Goal: Task Accomplishment & Management: Manage account settings

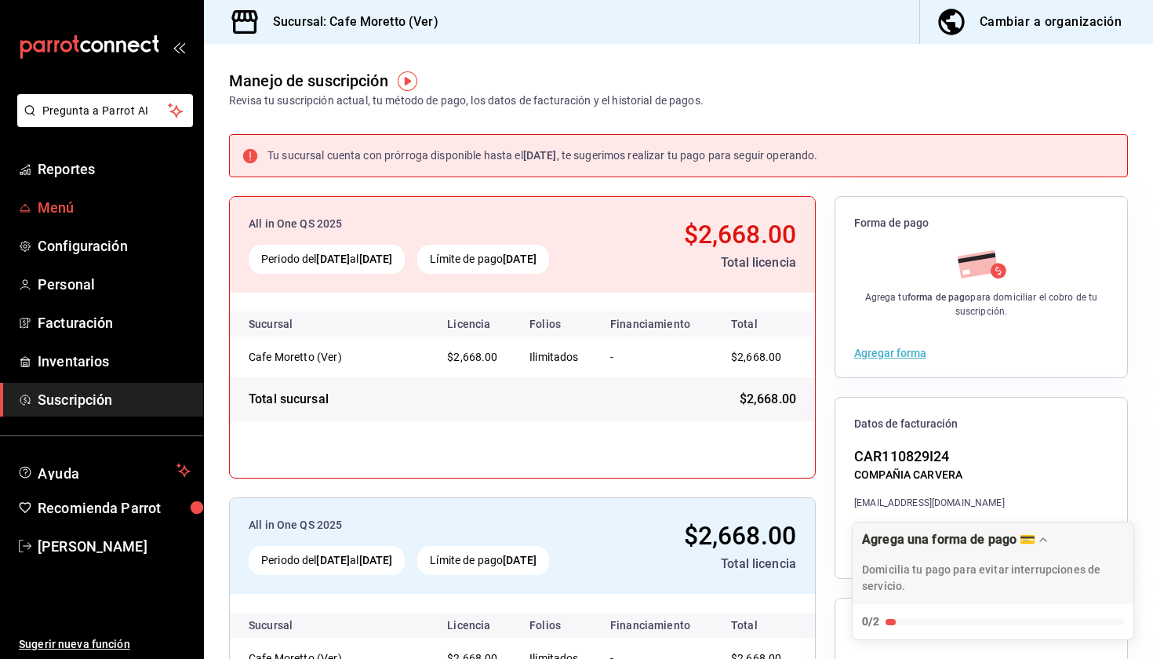
click at [95, 216] on span "Menú" at bounding box center [114, 207] width 153 height 21
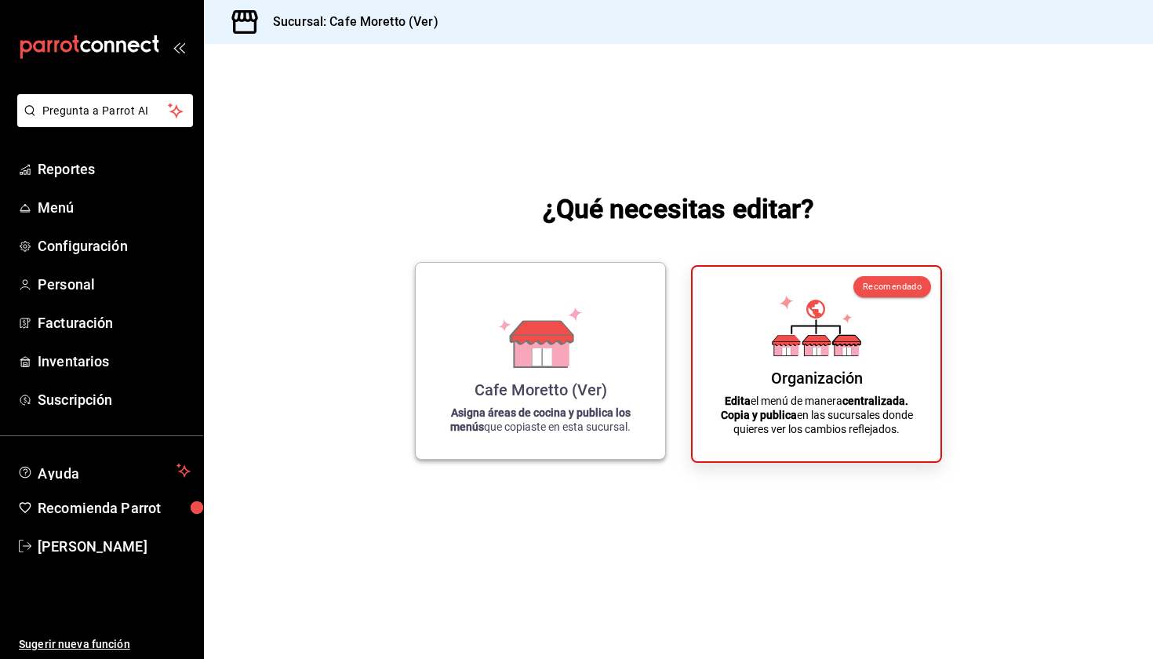
click at [602, 371] on div "Cafe Moretto (Ver) Asigna áreas de cocina y publica los menús que copiaste en e…" at bounding box center [540, 360] width 212 height 171
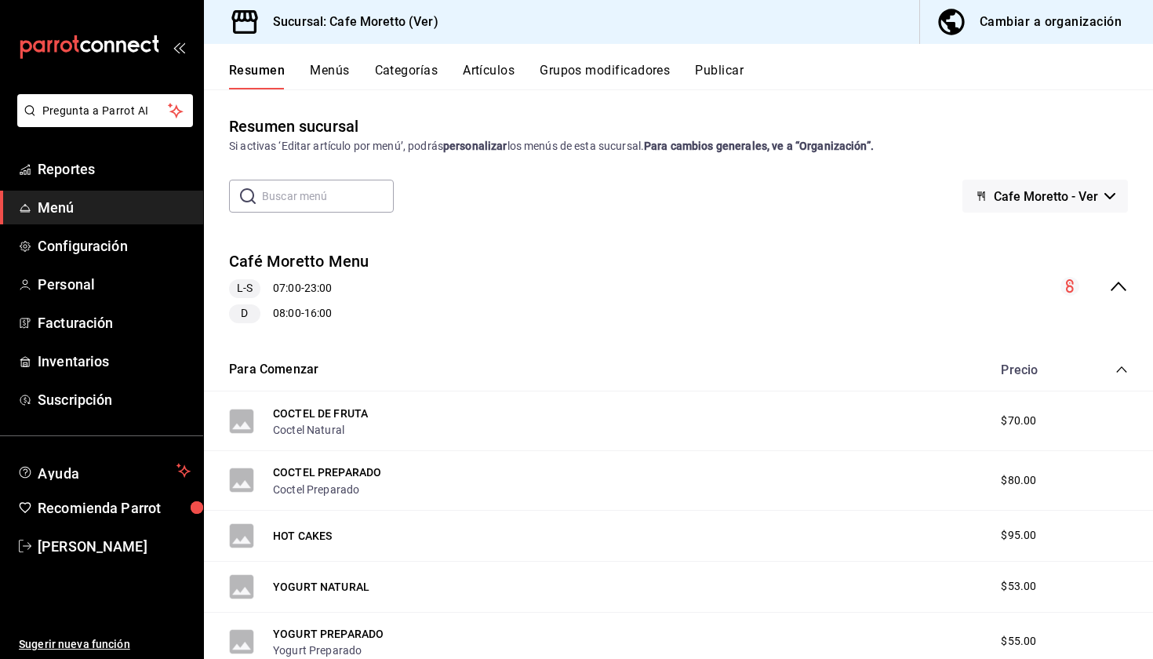
click at [318, 75] on button "Menús" at bounding box center [329, 76] width 39 height 27
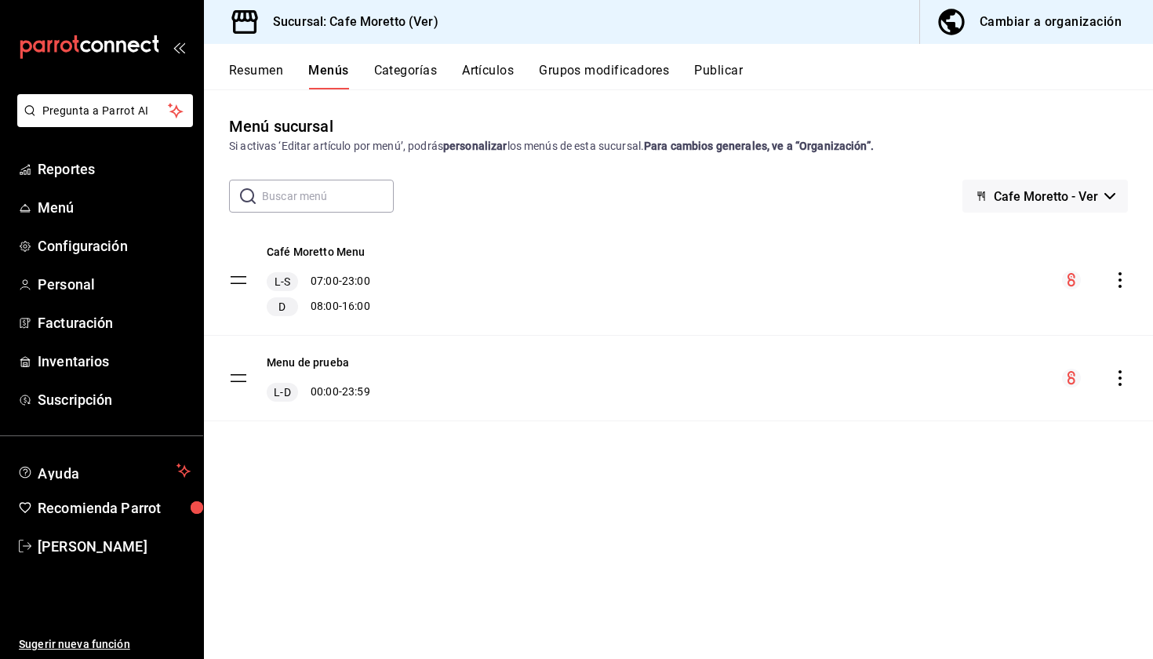
click at [262, 69] on button "Resumen" at bounding box center [256, 76] width 54 height 27
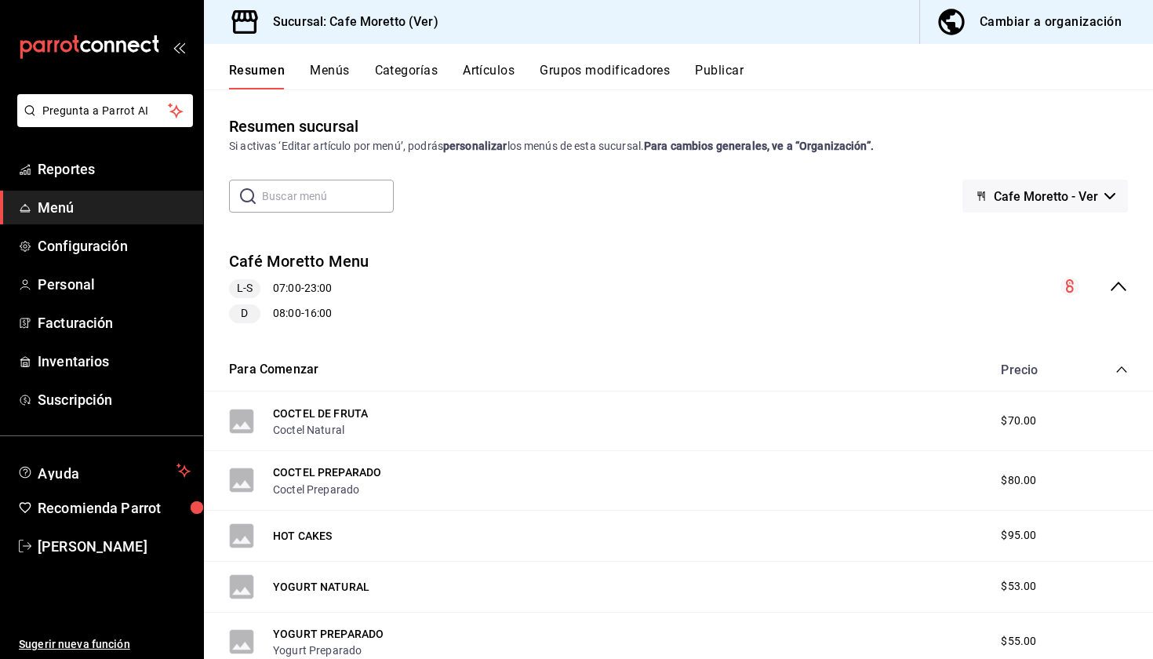
click at [1082, 29] on div "Cambiar a organización" at bounding box center [1051, 22] width 142 height 22
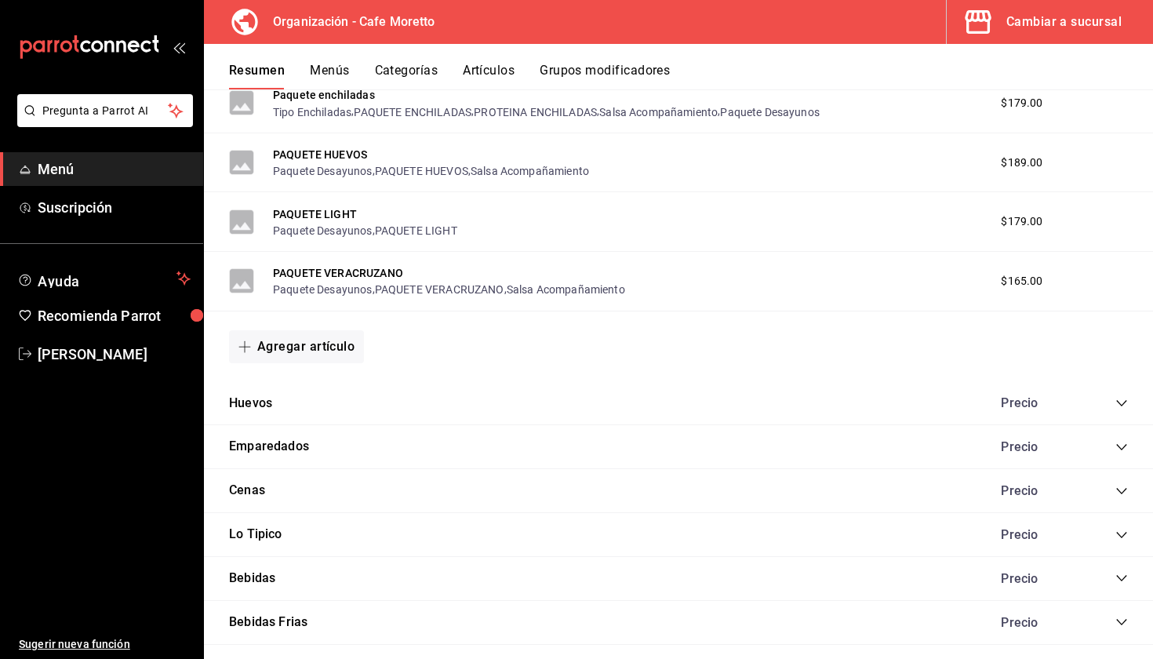
scroll to position [746, 0]
click at [1118, 529] on icon "collapse-category-row" at bounding box center [1121, 534] width 13 height 13
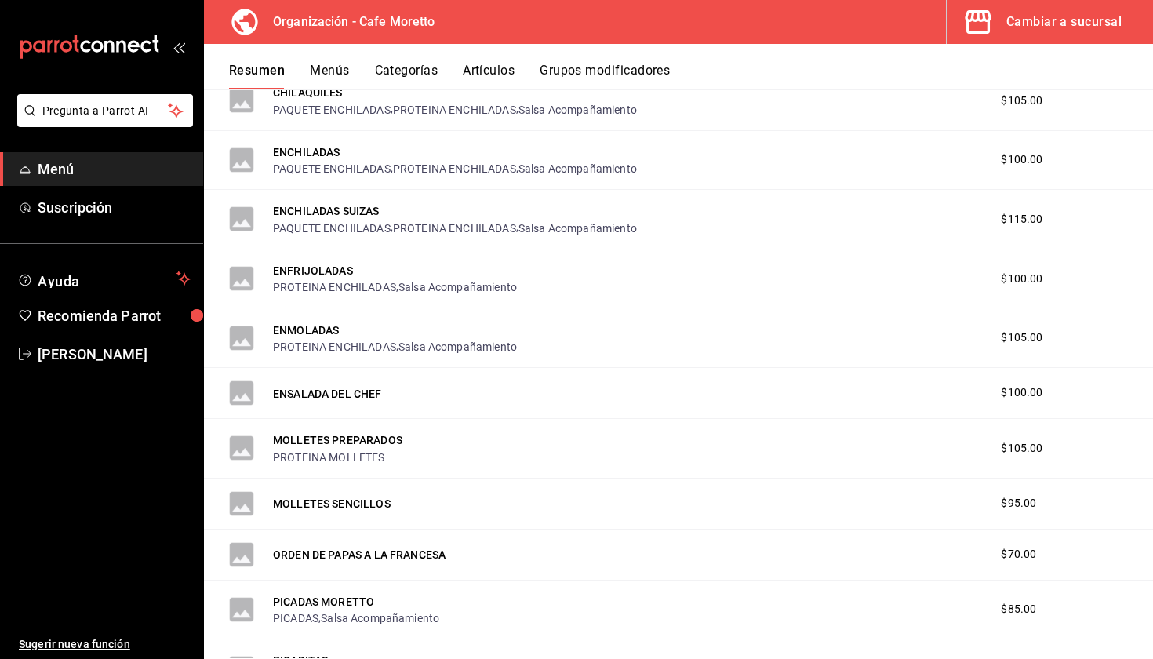
scroll to position [1232, 0]
click at [324, 269] on button "ENFRIJOLADAS" at bounding box center [313, 269] width 80 height 16
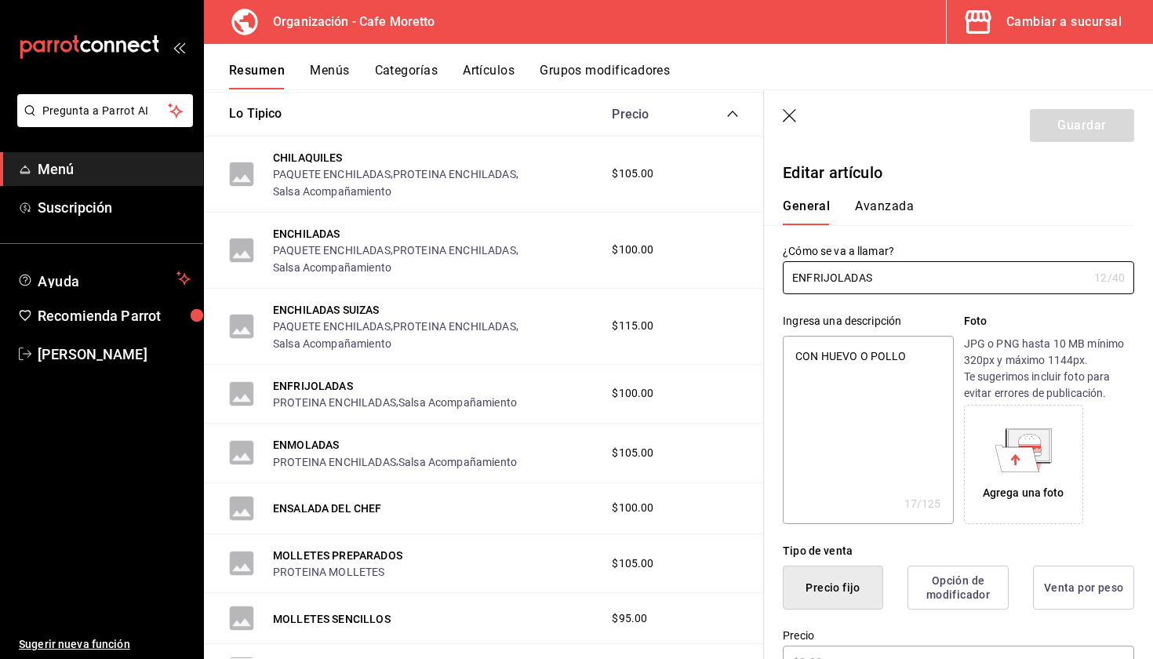
type textarea "x"
type input "$100.00"
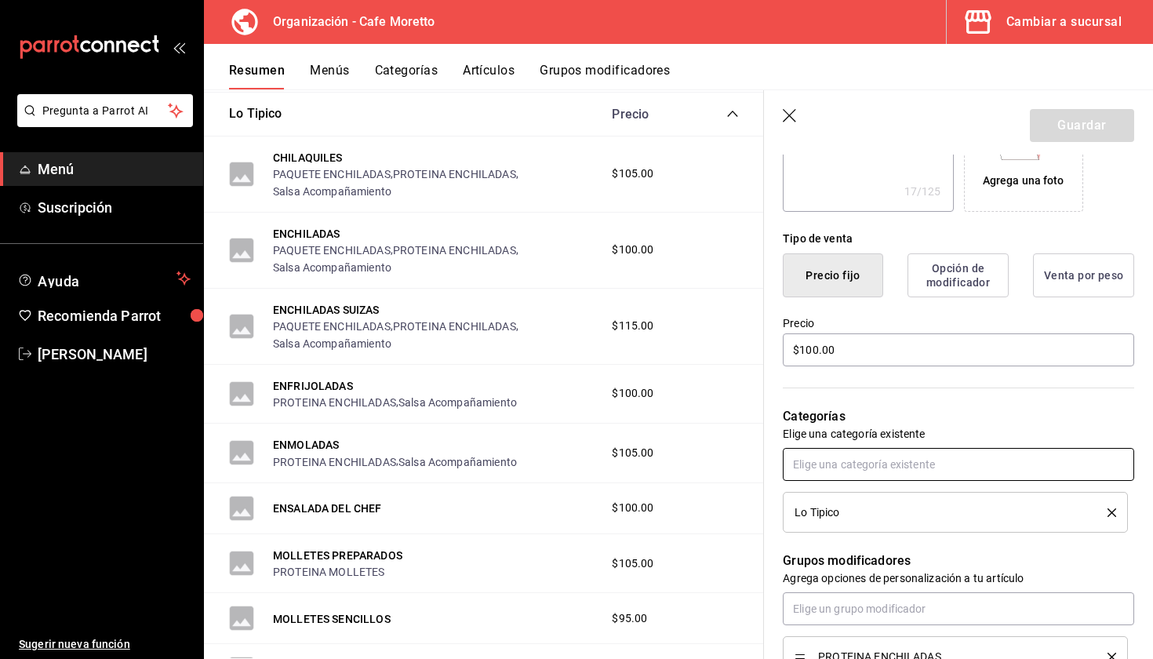
scroll to position [317, 0]
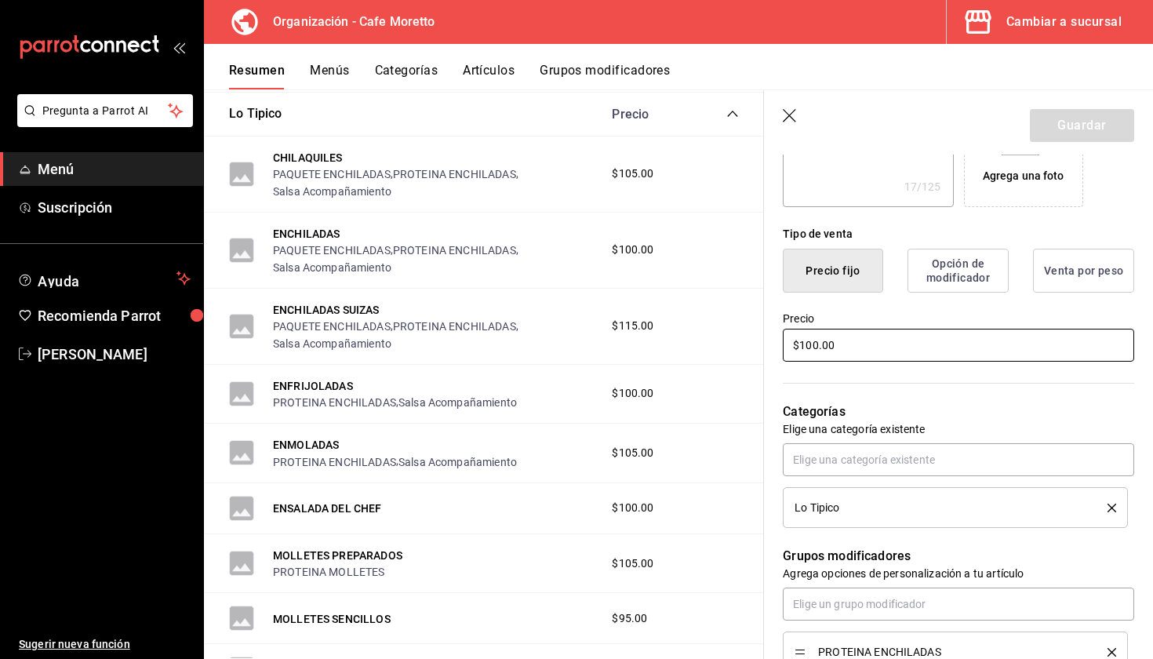
click at [846, 344] on input "$100.00" at bounding box center [958, 345] width 351 height 33
type textarea "x"
type input "$100.00"
type textarea "x"
type input "$100.00"
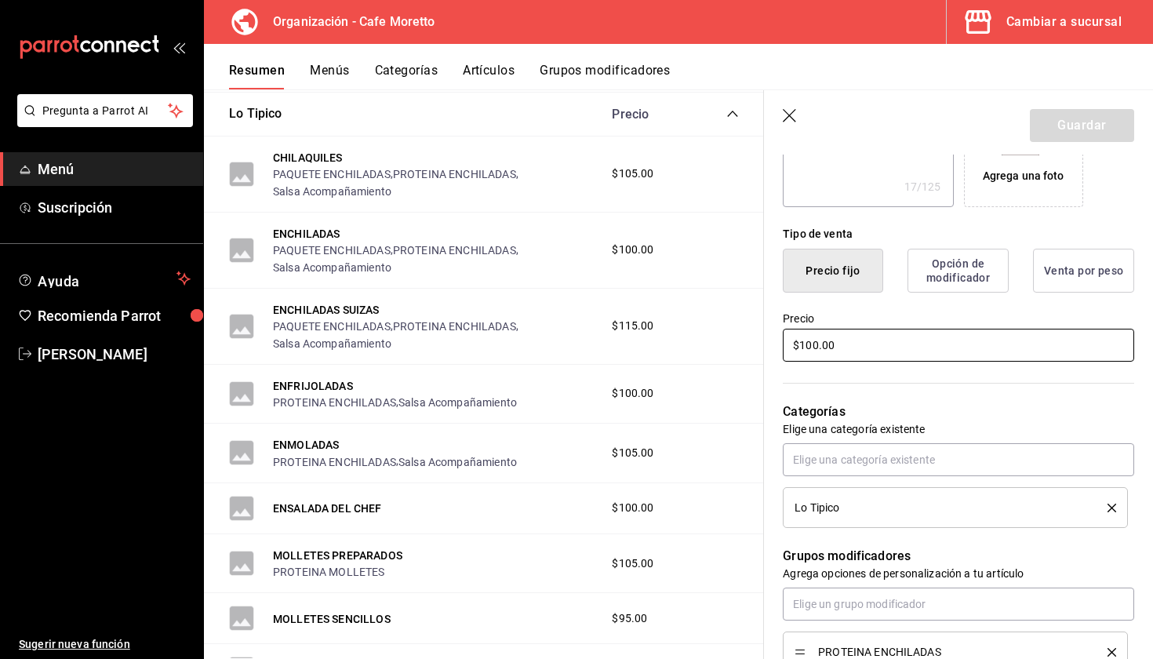
type textarea "x"
type input "$100.00"
type textarea "x"
type input "$10.00"
type textarea "x"
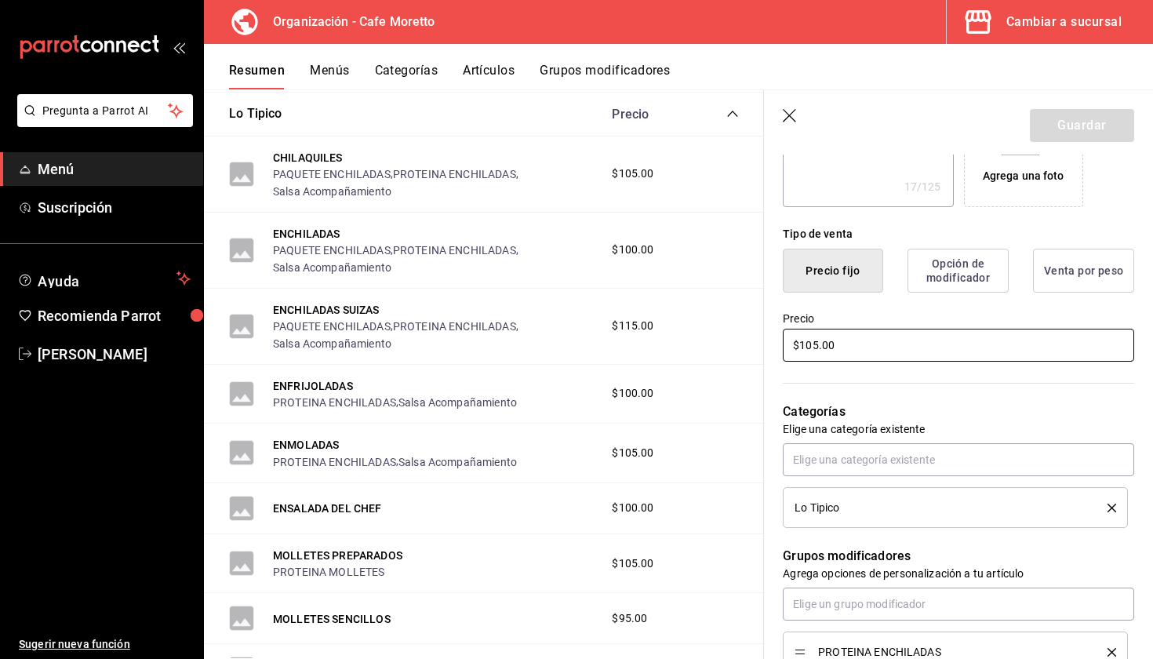
type input "$105.00"
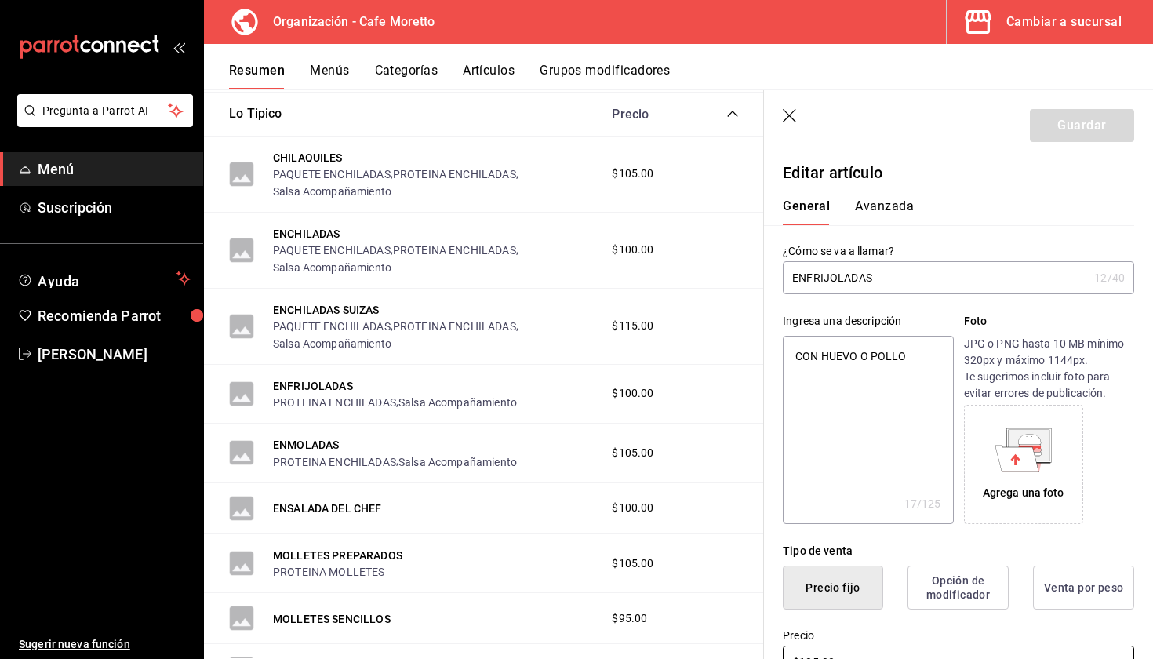
scroll to position [0, 0]
drag, startPoint x: 897, startPoint y: 284, endPoint x: 533, endPoint y: 270, distance: 365.0
click at [533, 270] on main "Resumen organización Agrega y edita los menús, las categorías, artículos y grup…" at bounding box center [678, 373] width 949 height 569
type input "E"
type textarea "x"
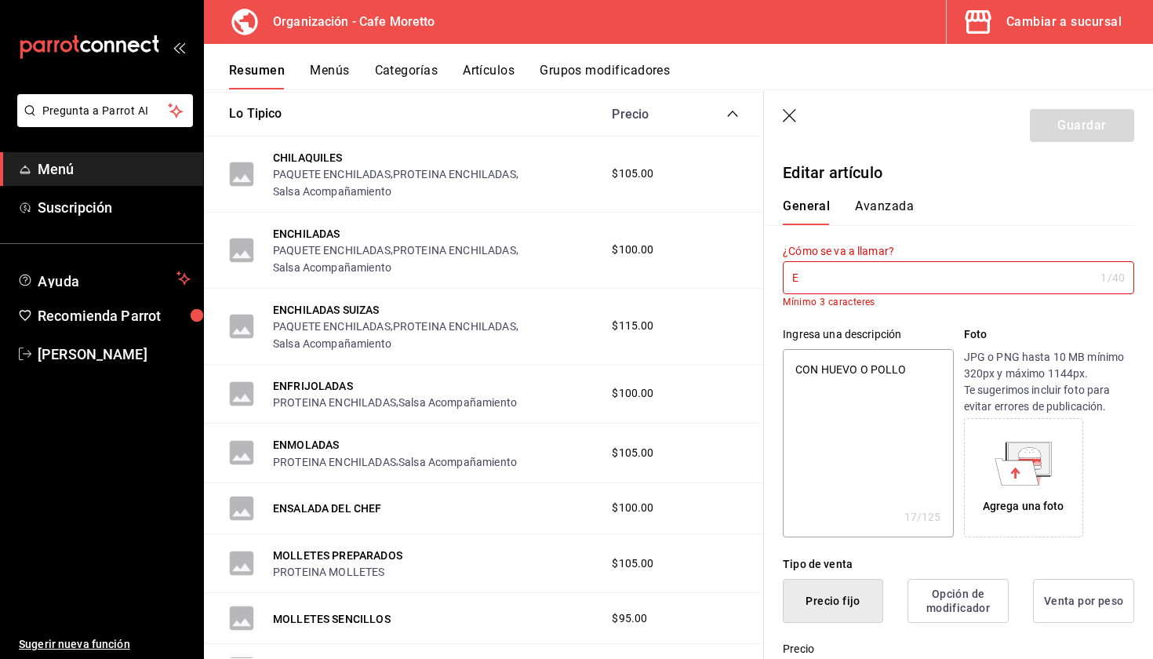
type input "En"
type textarea "x"
type input "Enf"
type textarea "x"
type input "Enfr"
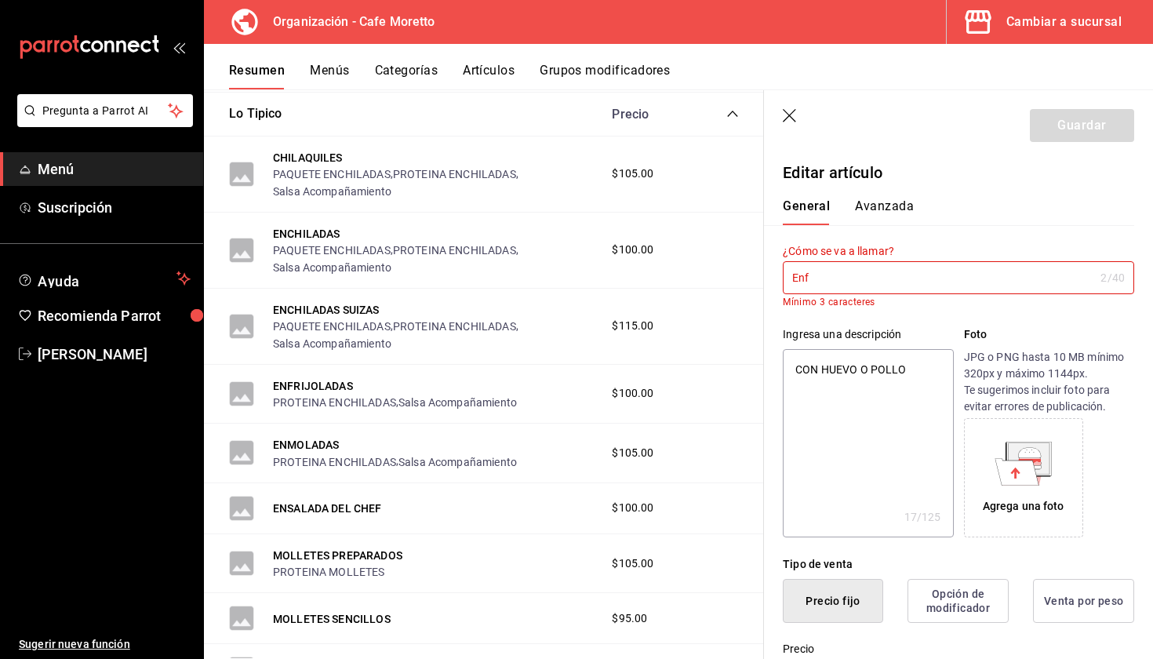
type textarea "x"
type input "Enfri"
type textarea "x"
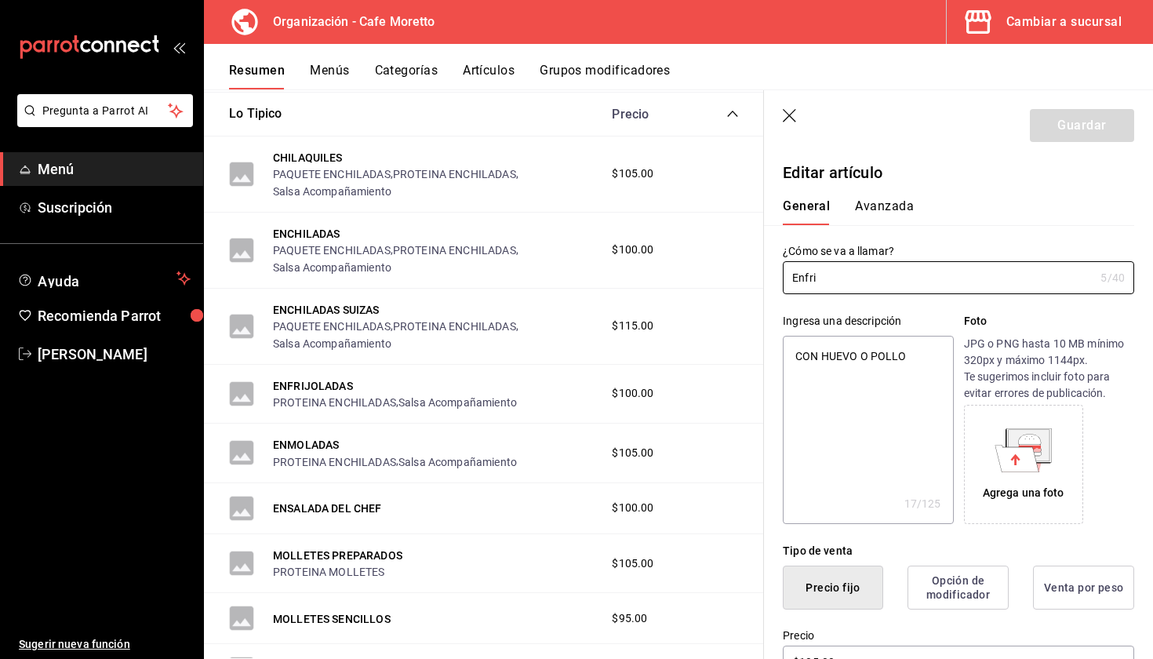
type input "Enfrij"
type textarea "x"
type input "Enfrijo"
type textarea "x"
type input "Enfrijol"
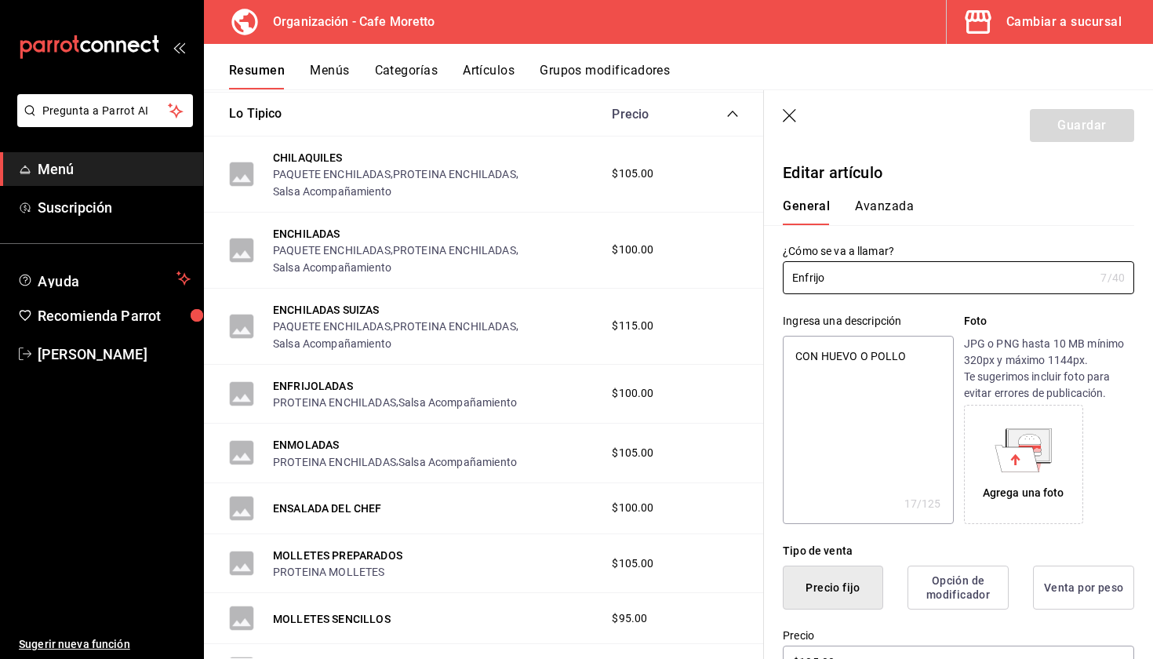
type textarea "x"
type input "Enfrijola"
type textarea "x"
type input "Enfrijolad"
type textarea "x"
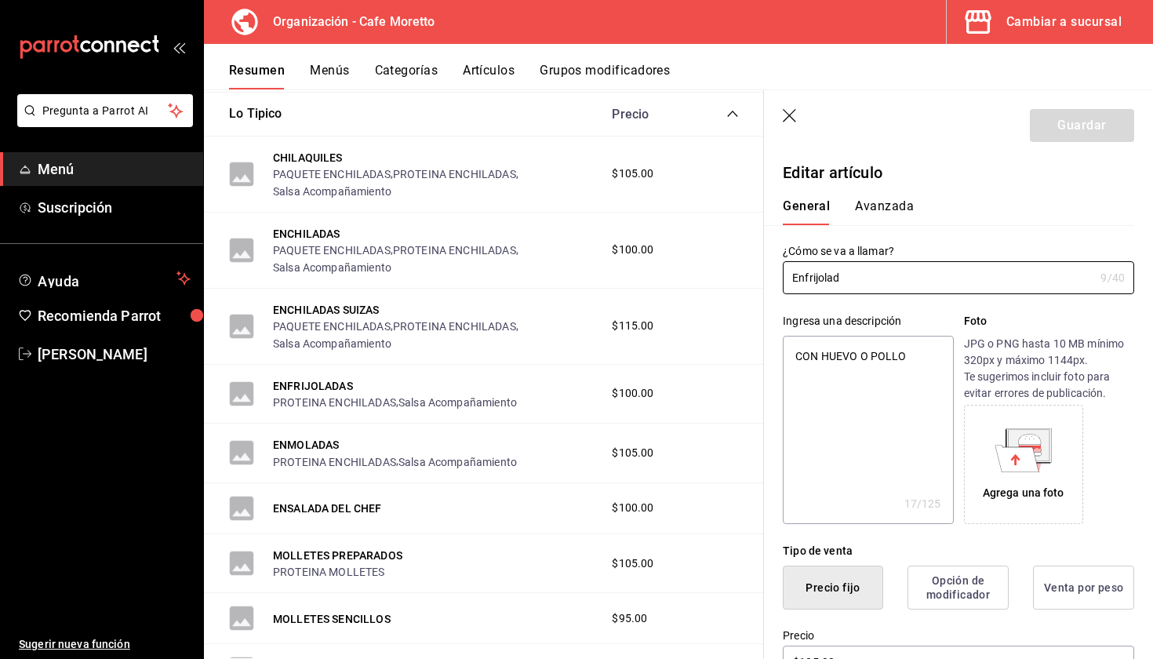
type input "Enfrijolada"
type textarea "x"
type input "Enfrijoladas"
type textarea "x"
type input "Enfrijoladas"
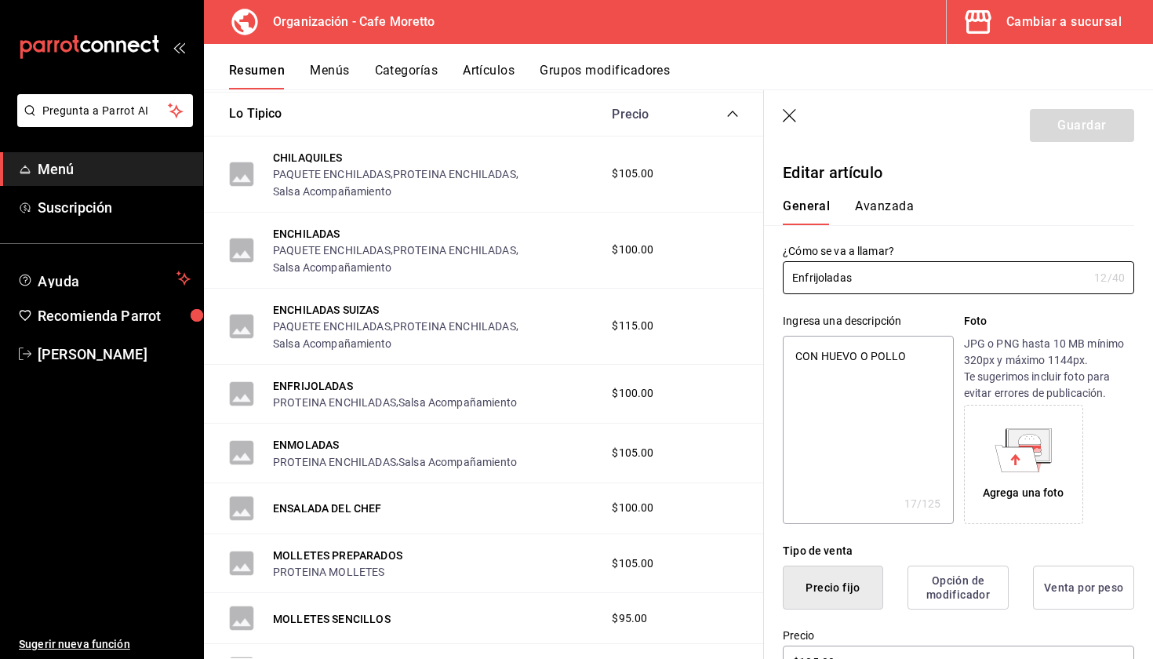
click at [903, 243] on div "¿Cómo se va a llamar? Enfrijoladas 12 /40 ¿Cómo se va a llamar?" at bounding box center [949, 259] width 370 height 69
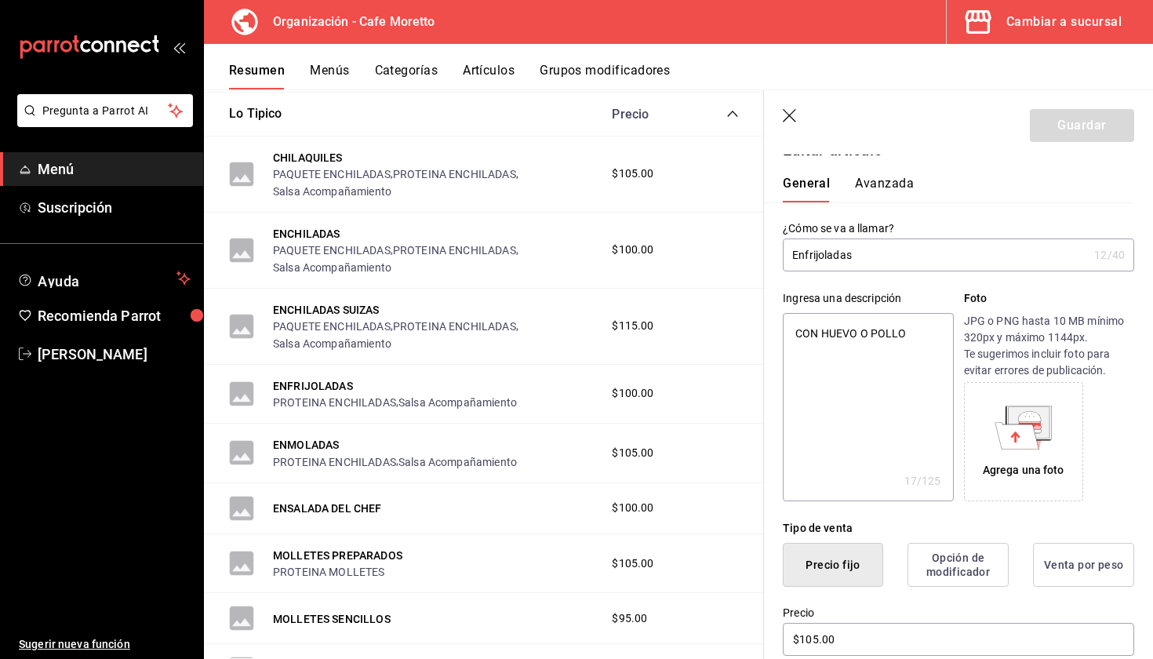
scroll to position [9, 0]
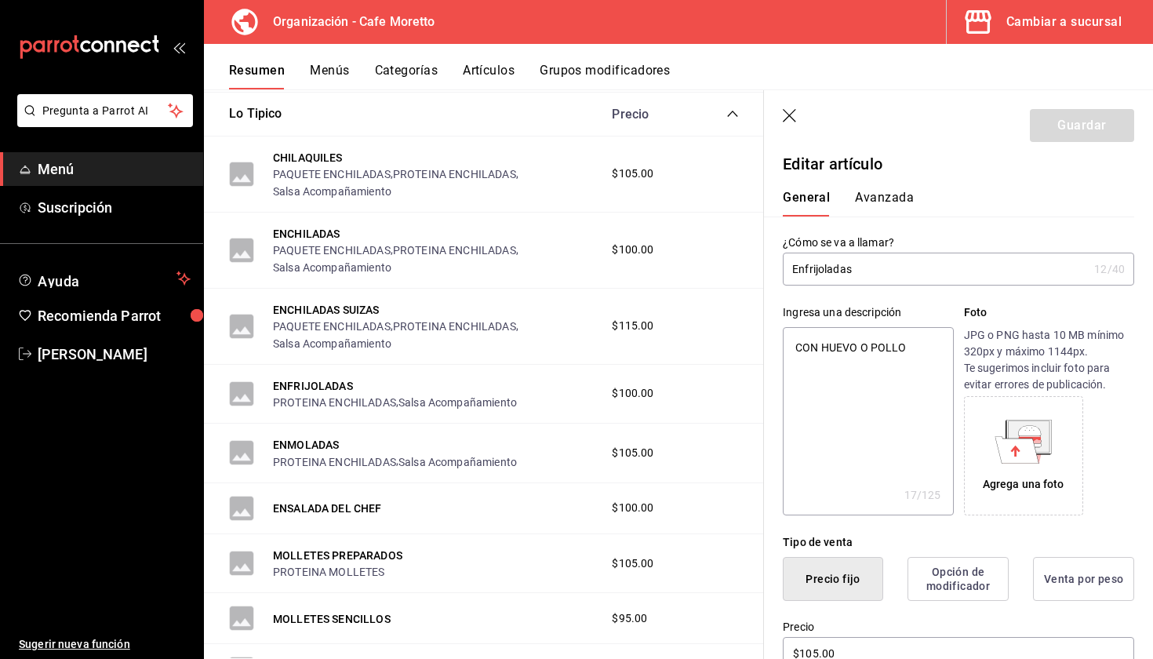
type textarea "x"
drag, startPoint x: 940, startPoint y: 357, endPoint x: 563, endPoint y: 295, distance: 382.3
click at [563, 295] on main "Resumen organización Agrega y edita los menús, las categorías, artículos y grup…" at bounding box center [678, 373] width 949 height 569
type textarea "C"
type textarea "x"
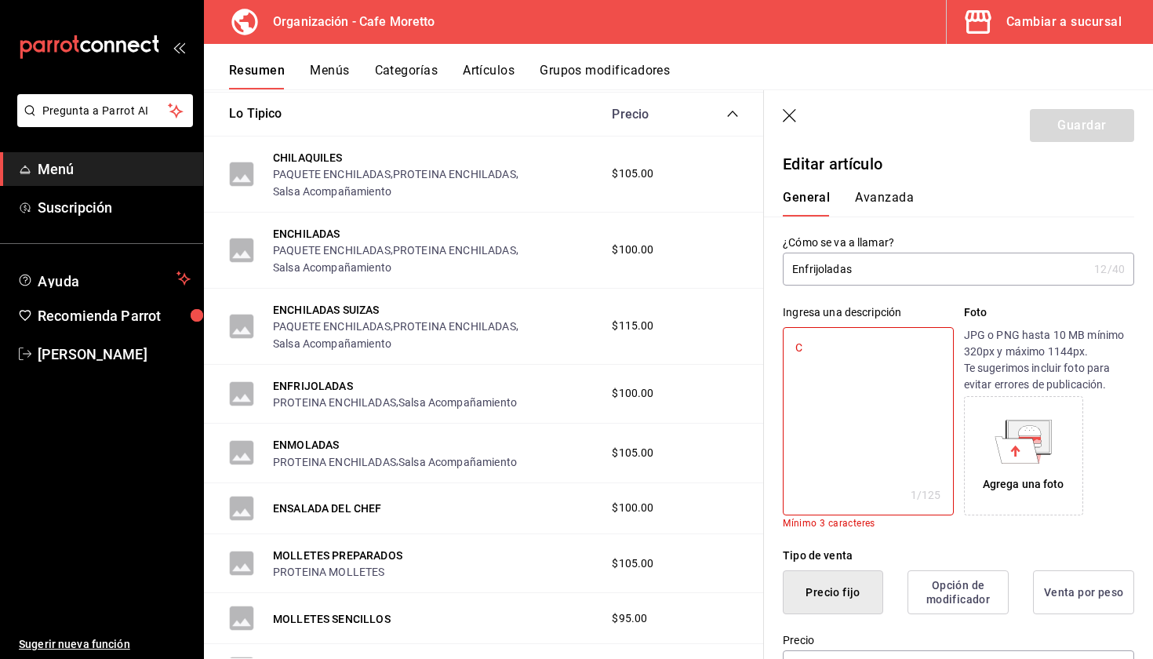
type textarea "Co"
type textarea "x"
type textarea "Con"
type textarea "x"
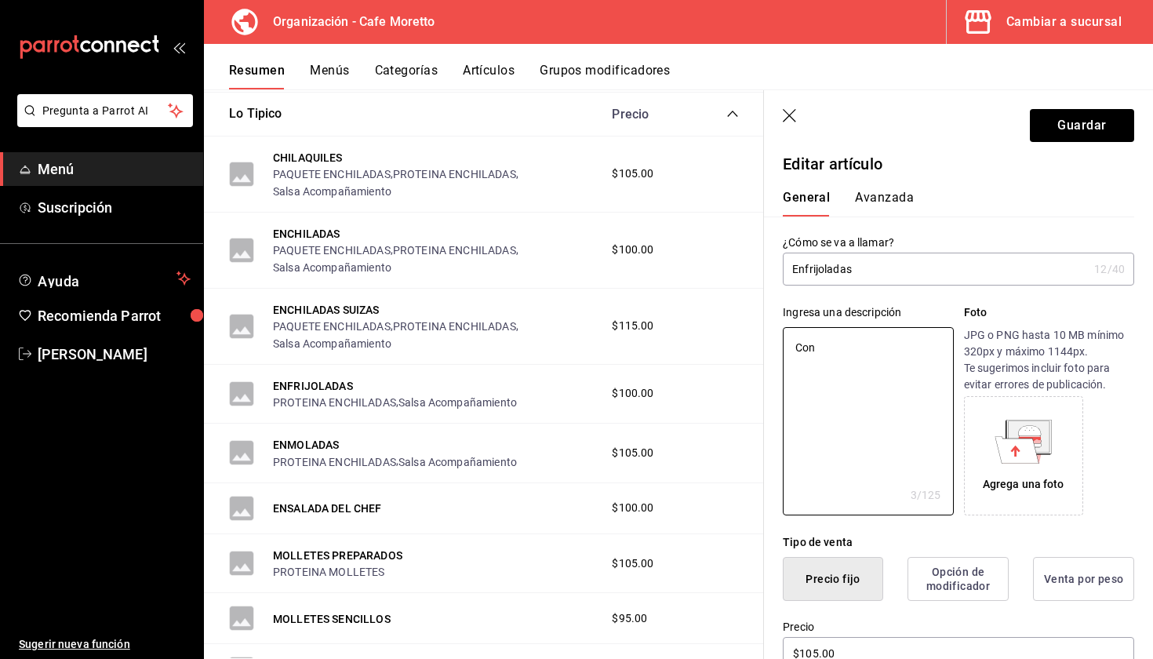
type textarea "Con"
type textarea "x"
type textarea "Con h"
type textarea "x"
type textarea "Con hu"
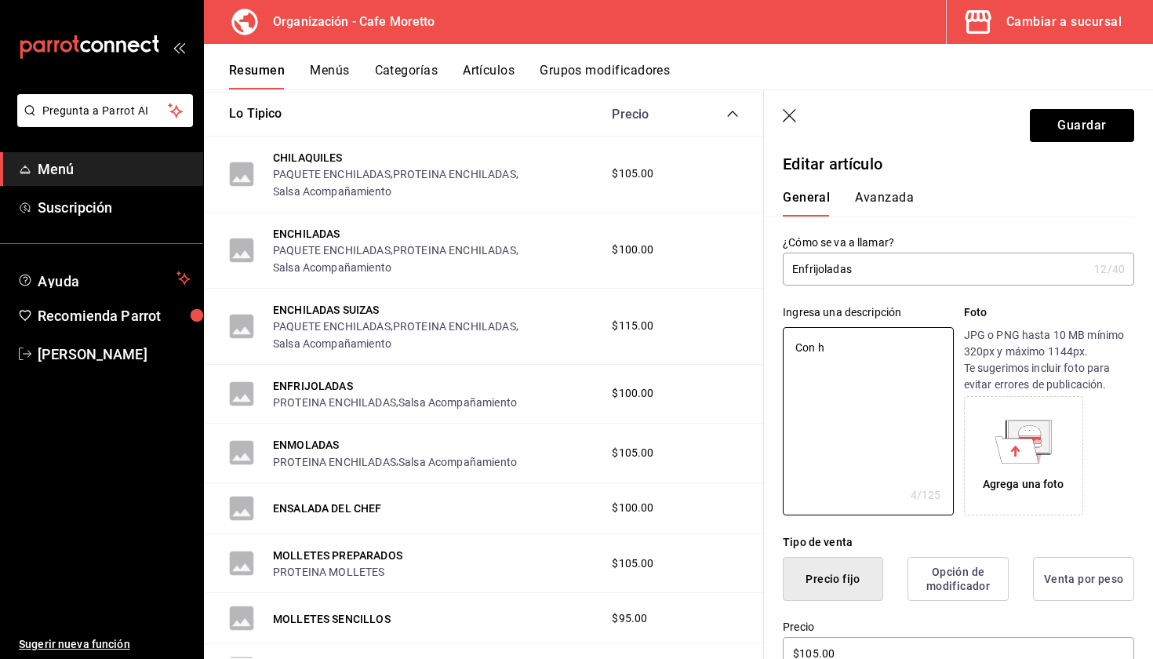
type textarea "x"
type textarea "Con hue"
type textarea "x"
type textarea "Con huev"
type textarea "x"
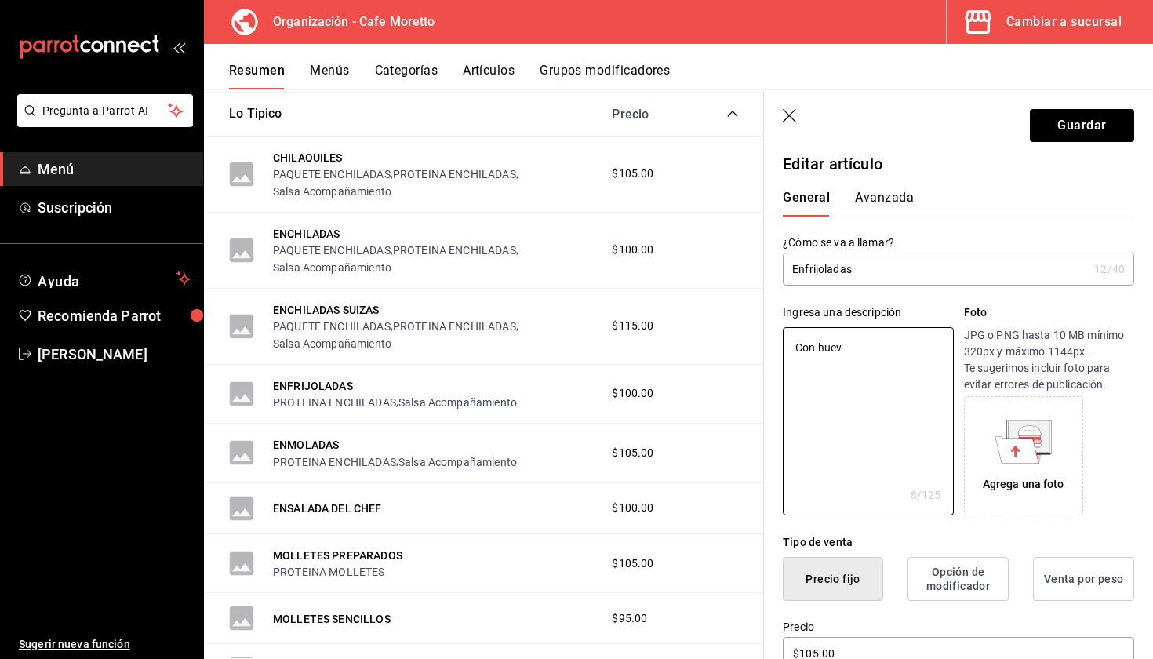
type textarea "Con huevo"
type textarea "x"
type textarea "Con huevo"
type textarea "x"
type textarea "Con huevo o"
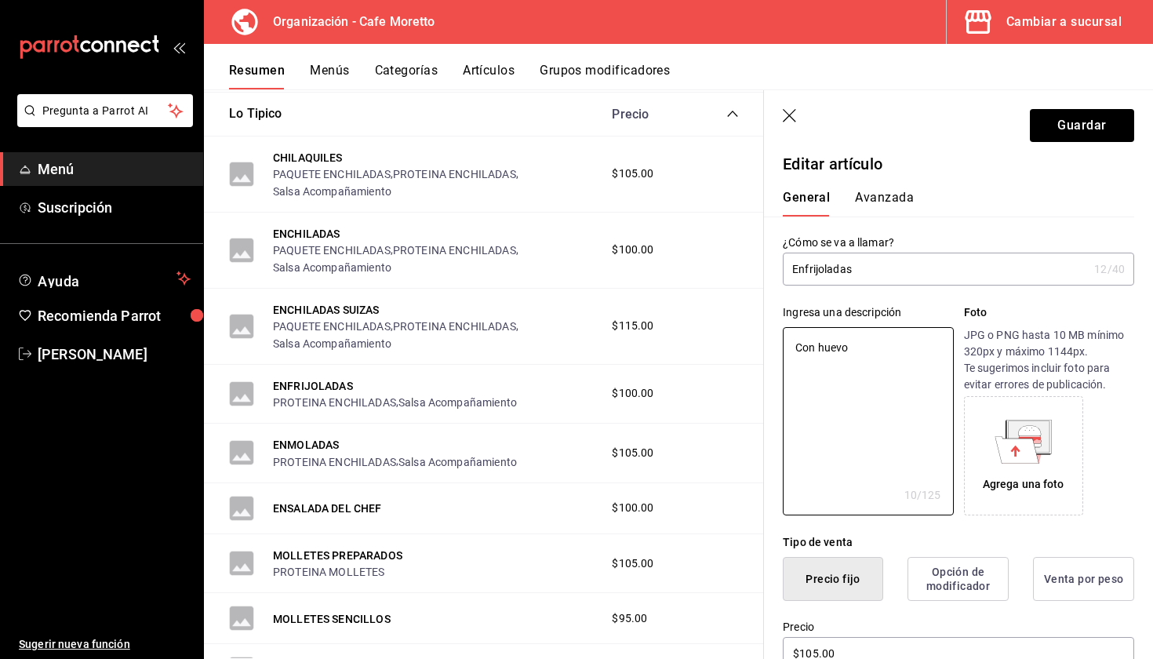
type textarea "x"
type textarea "Con huevo o"
type textarea "x"
type textarea "Con huevo o p"
type textarea "x"
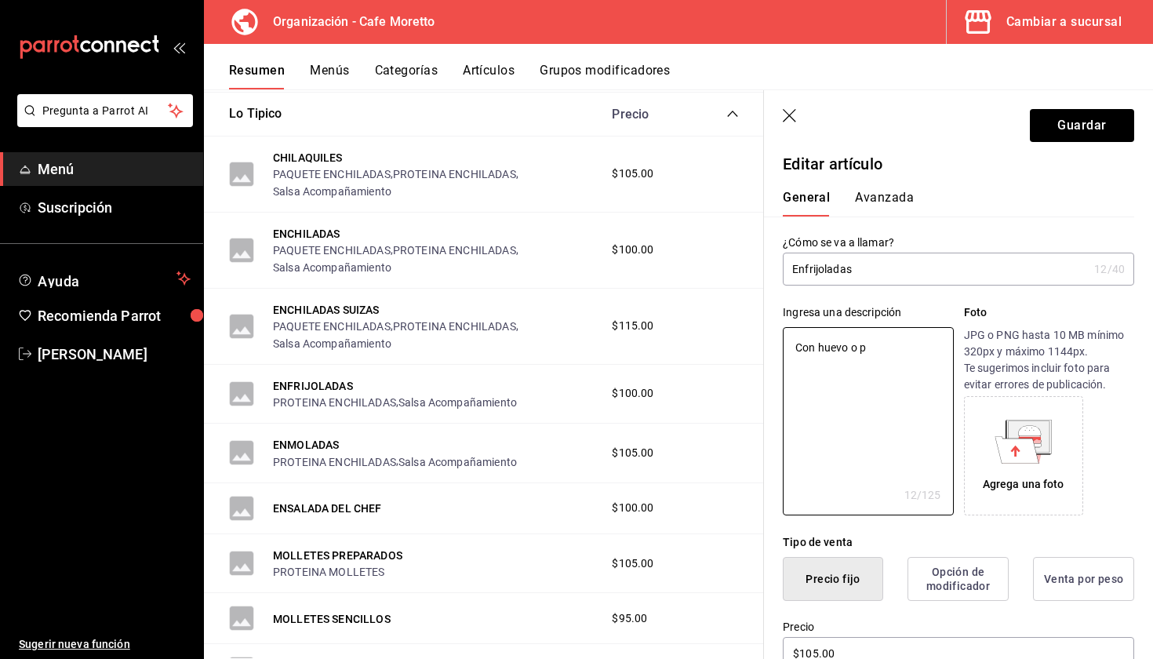
type textarea "Con huevo o po"
type textarea "x"
type textarea "Con huevo o pol"
type textarea "x"
type textarea "Con huevo o poll"
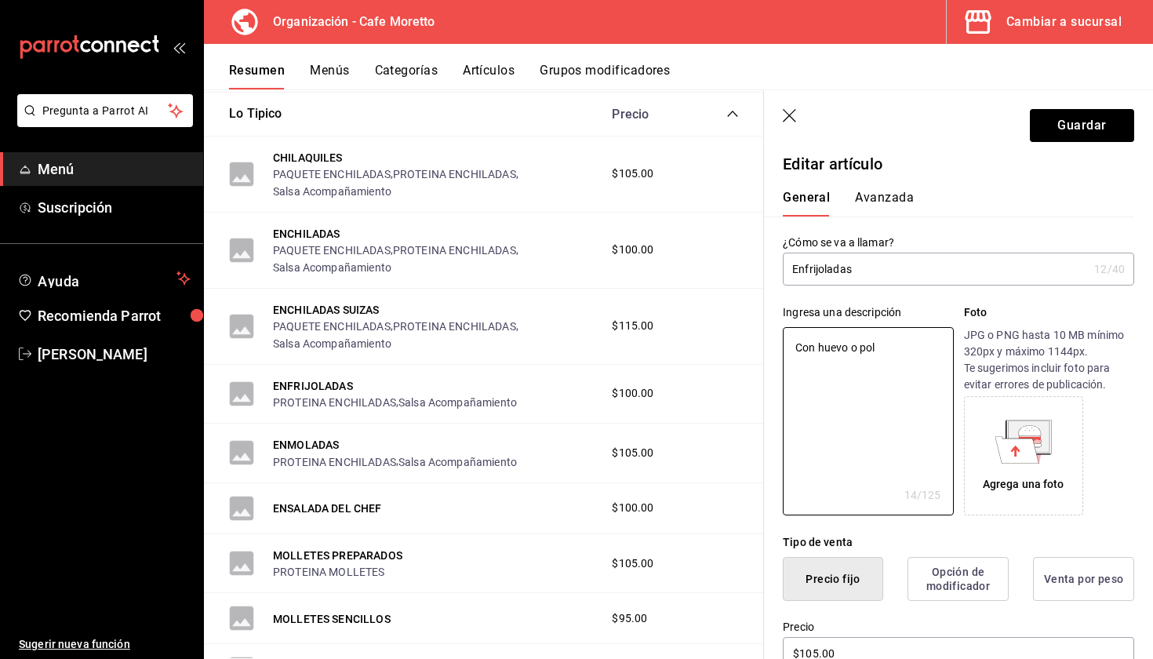
type textarea "x"
type textarea "Con huevo o pollo"
type textarea "x"
type textarea "Con huevo o pollo"
type textarea "x"
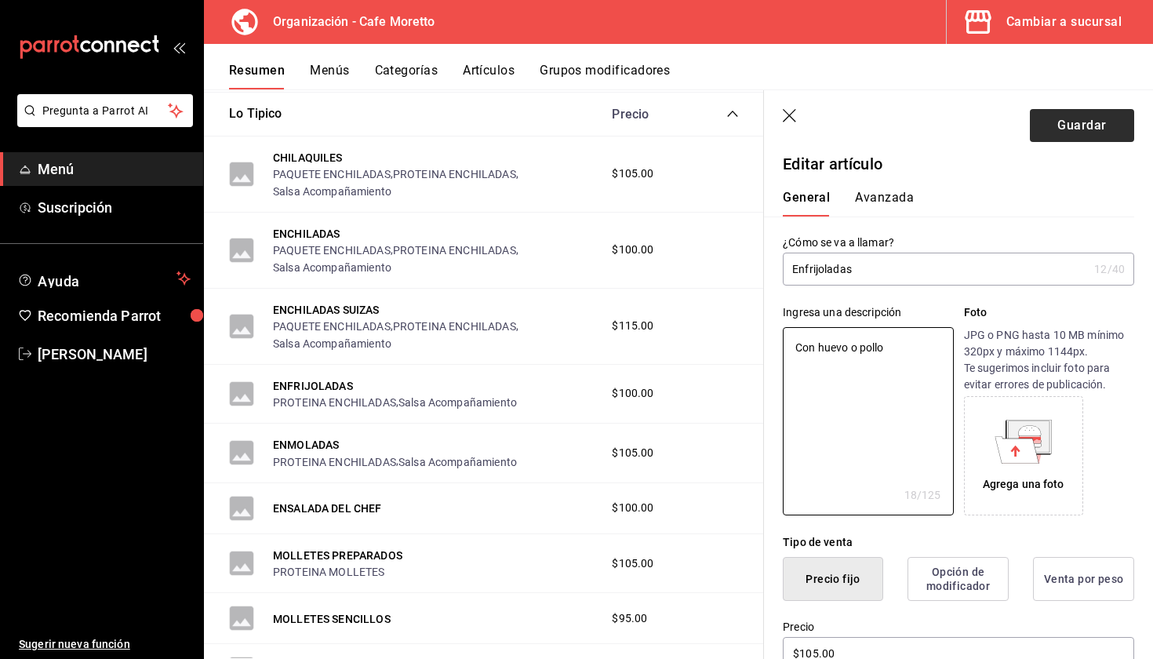
type textarea "Con huevo o pollo"
click at [1085, 118] on button "Guardar" at bounding box center [1082, 125] width 104 height 33
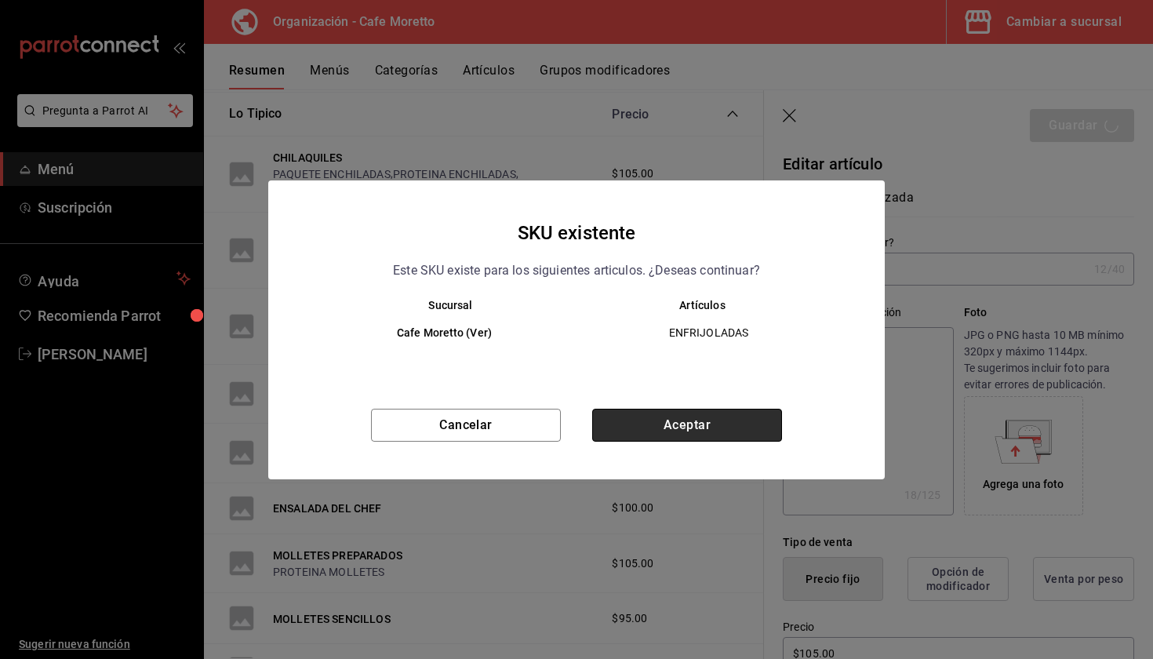
click at [671, 433] on button "Aceptar" at bounding box center [687, 425] width 190 height 33
type textarea "x"
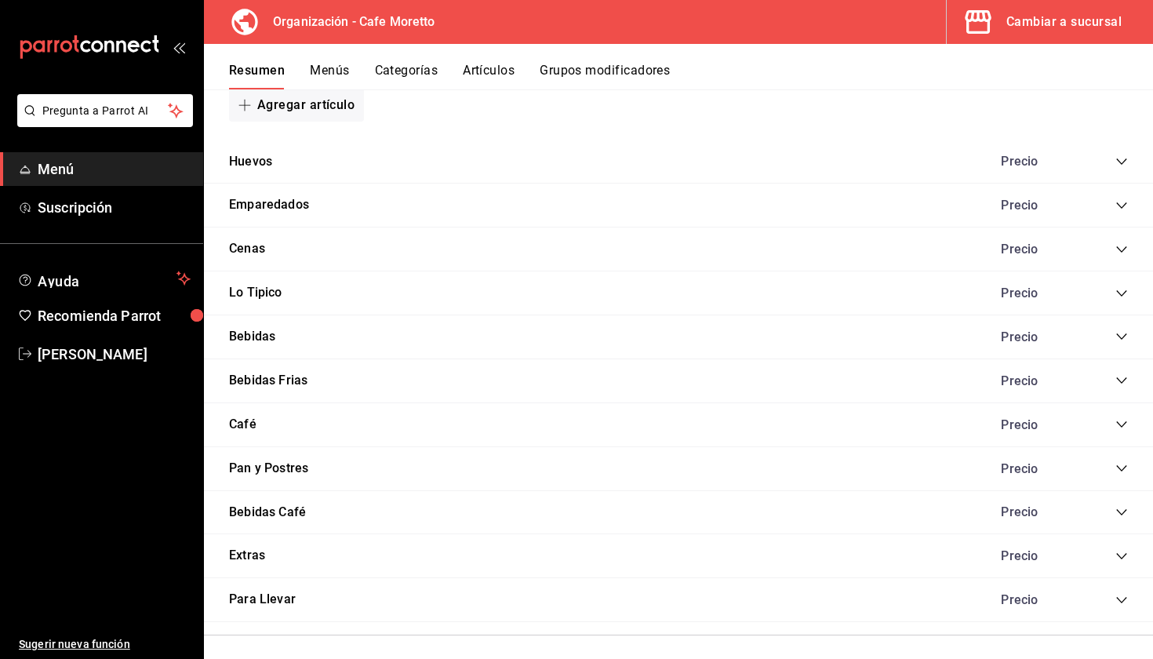
scroll to position [986, 0]
click at [1120, 288] on icon "collapse-category-row" at bounding box center [1121, 294] width 13 height 13
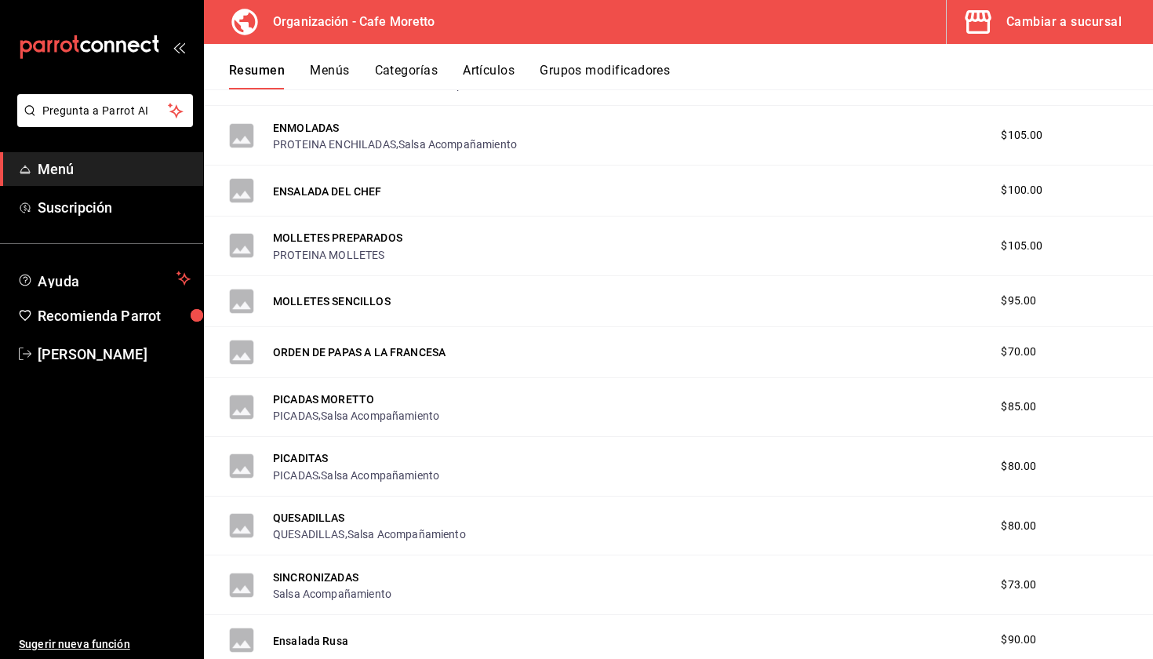
scroll to position [1448, 0]
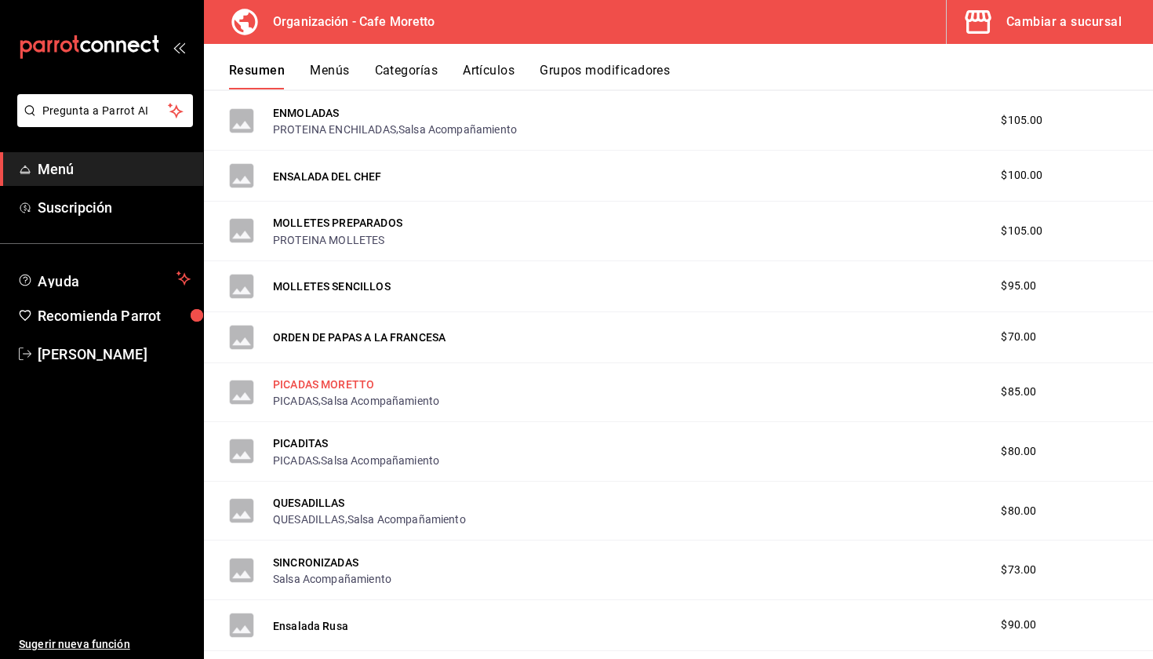
click at [322, 383] on button "PICADAS MORETTO" at bounding box center [323, 384] width 101 height 16
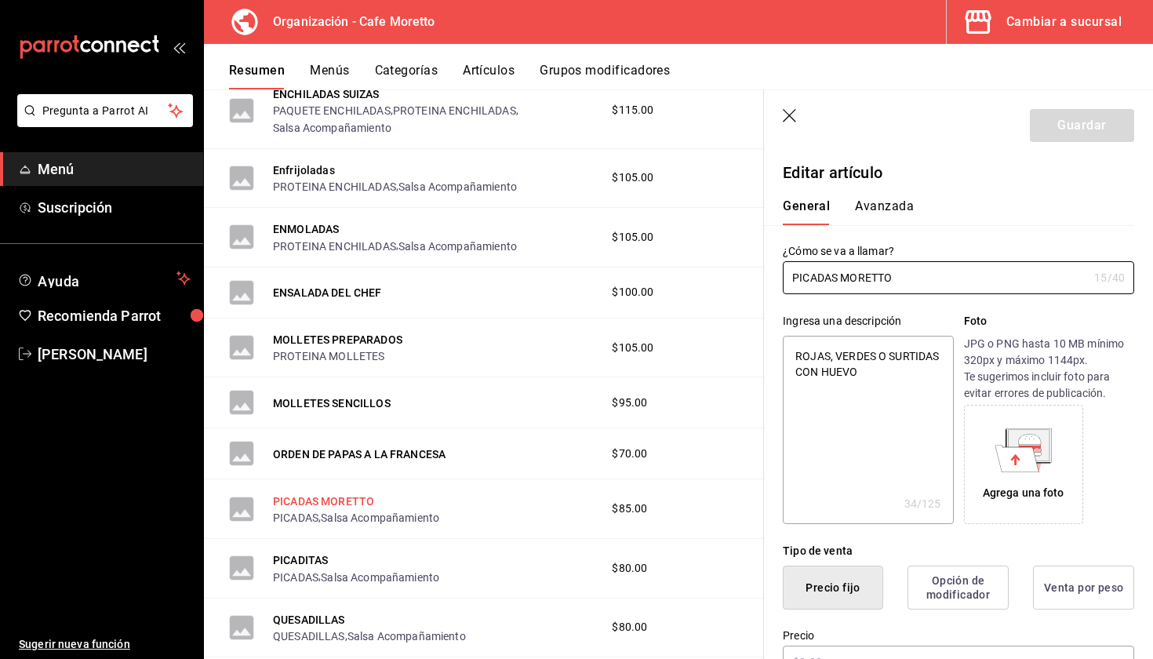
type textarea "x"
type input "$85.00"
type textarea "x"
drag, startPoint x: 886, startPoint y: 380, endPoint x: 633, endPoint y: 327, distance: 258.9
click at [633, 327] on main "Resumen organización Agrega y edita los menús, las categorías, artículos y grup…" at bounding box center [678, 373] width 949 height 569
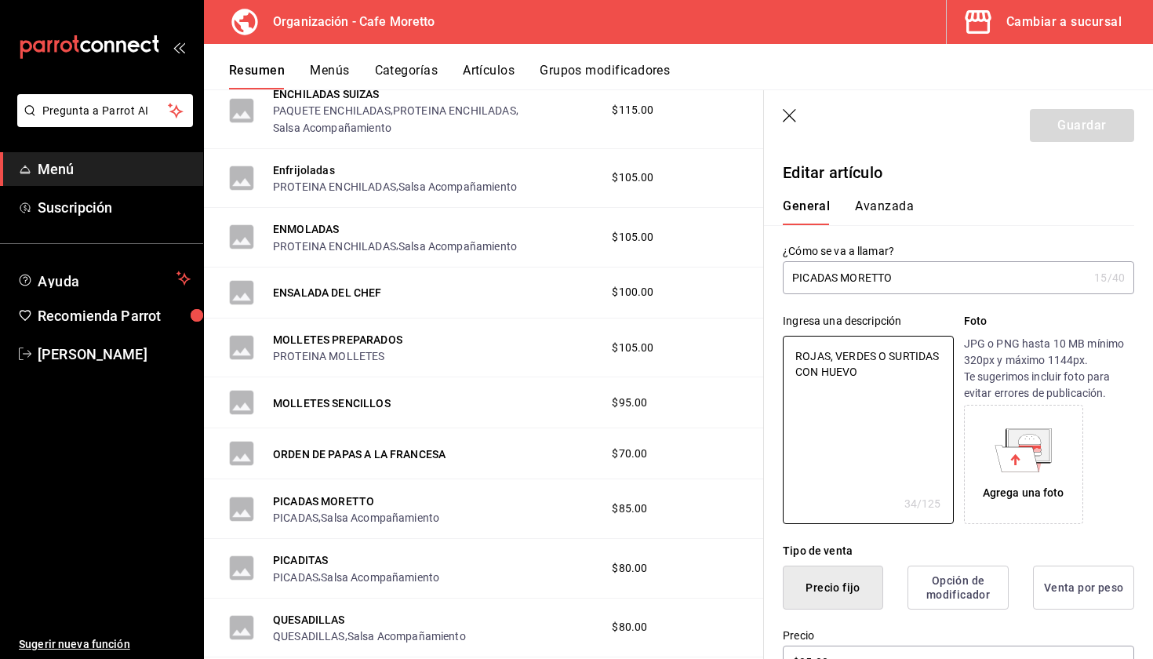
type textarea "R"
type textarea "x"
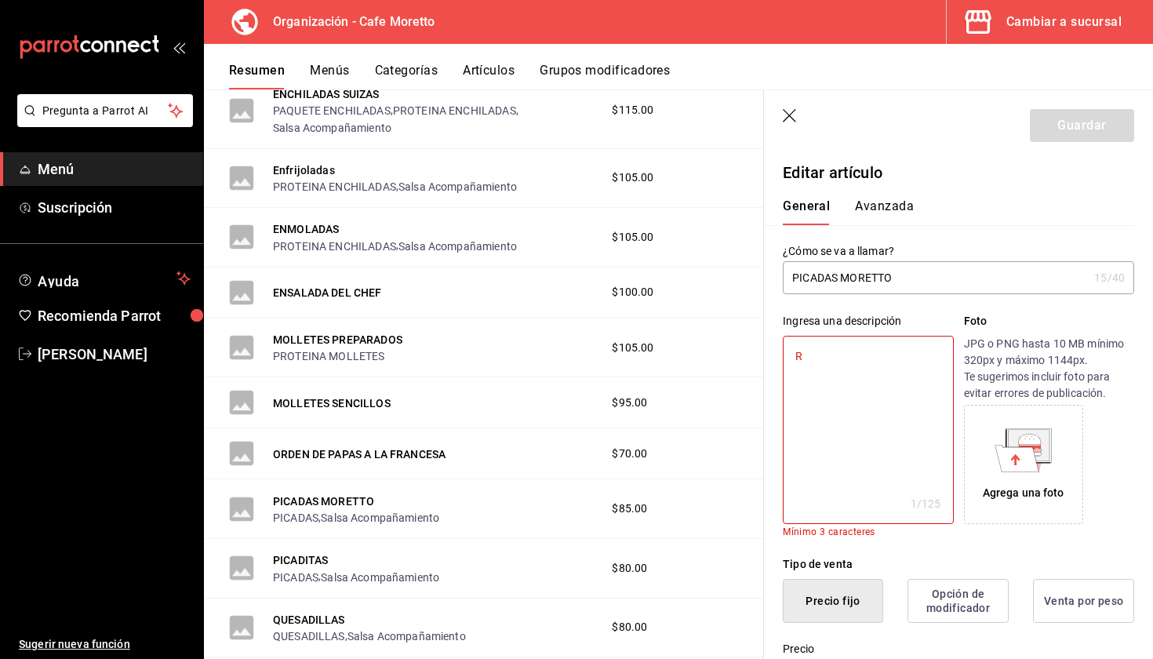
type textarea "Ro"
type textarea "x"
type textarea "Ros"
type textarea "x"
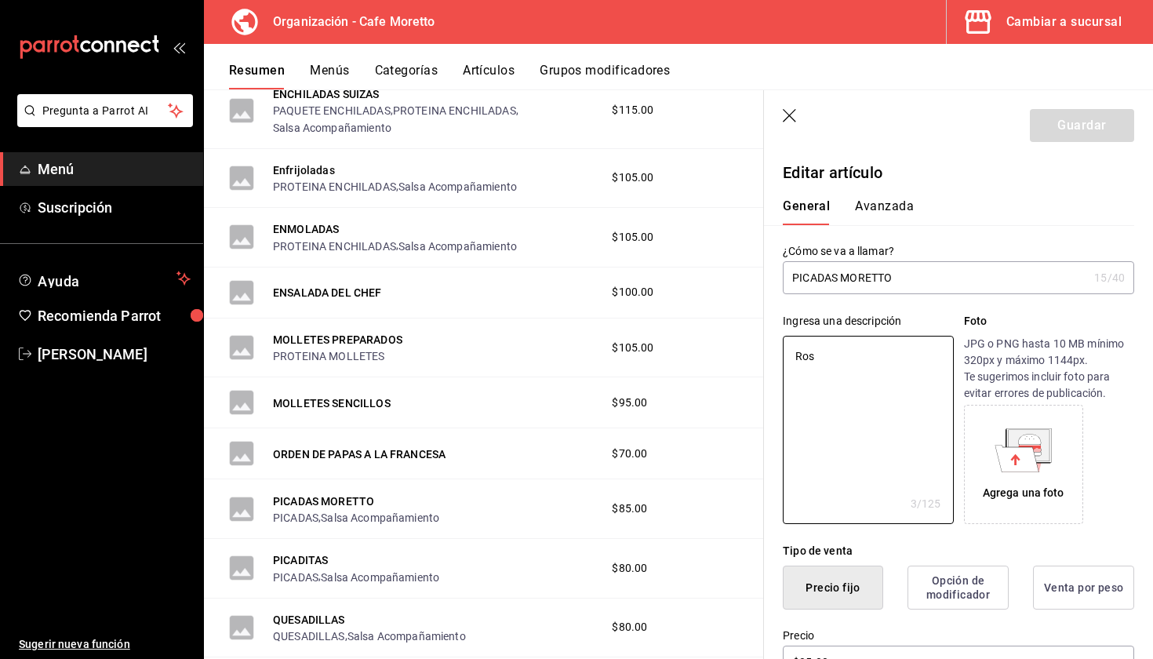
type textarea "Ro"
type textarea "x"
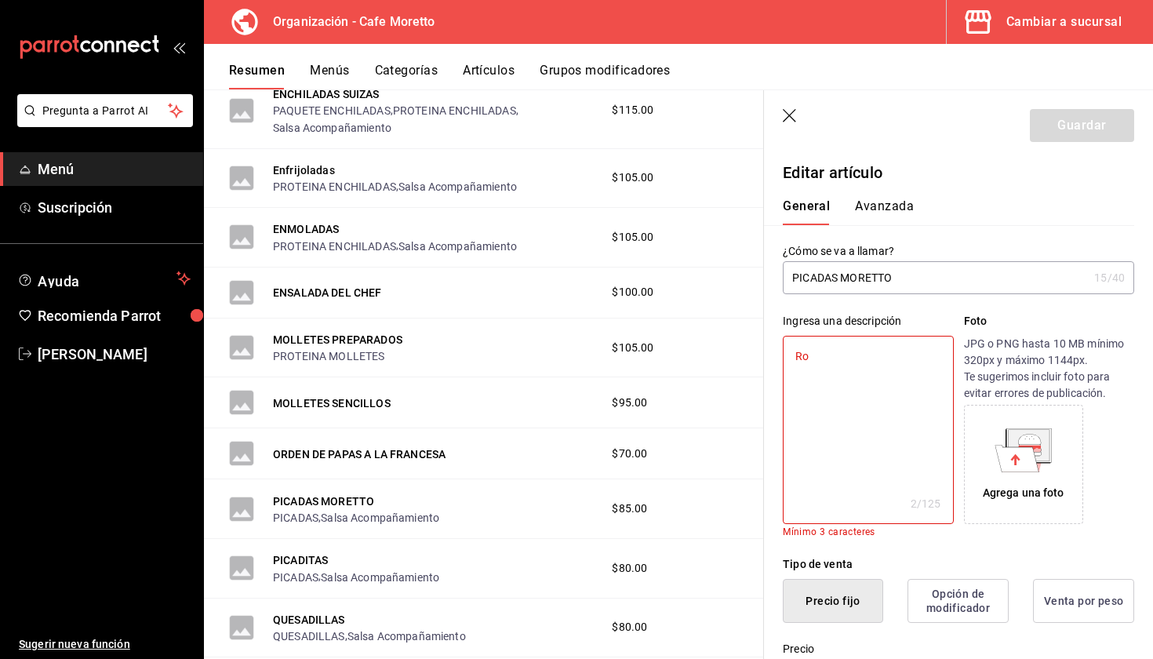
type textarea "Roj"
type textarea "x"
type textarea "Roja"
type textarea "x"
type textarea "Rojas"
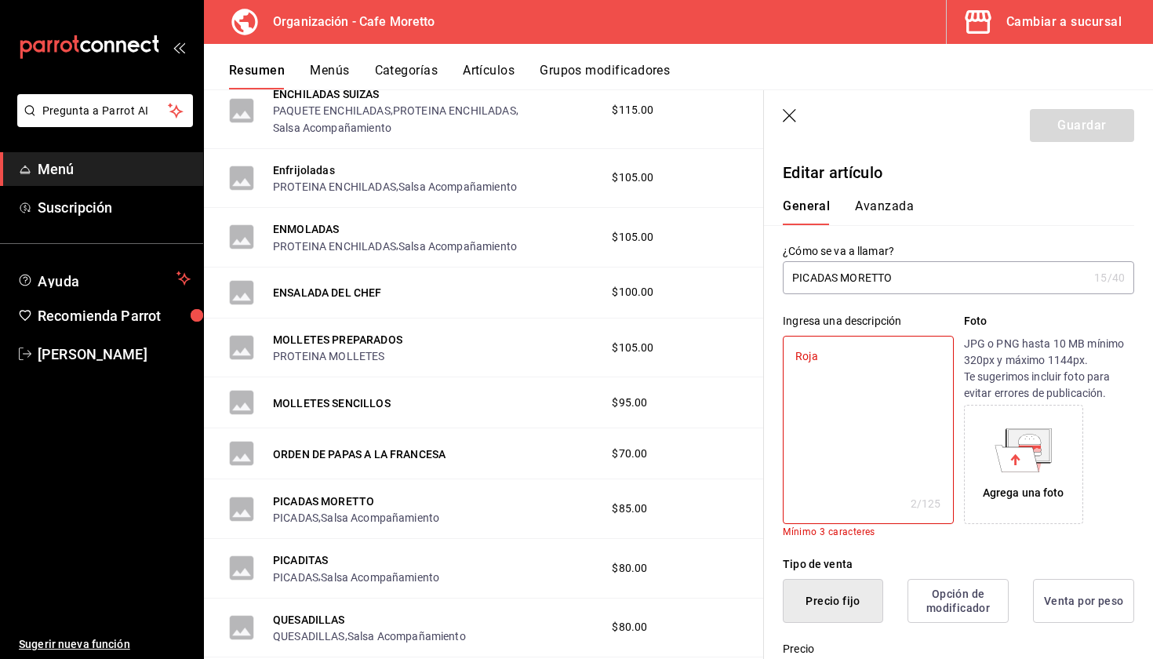
type textarea "x"
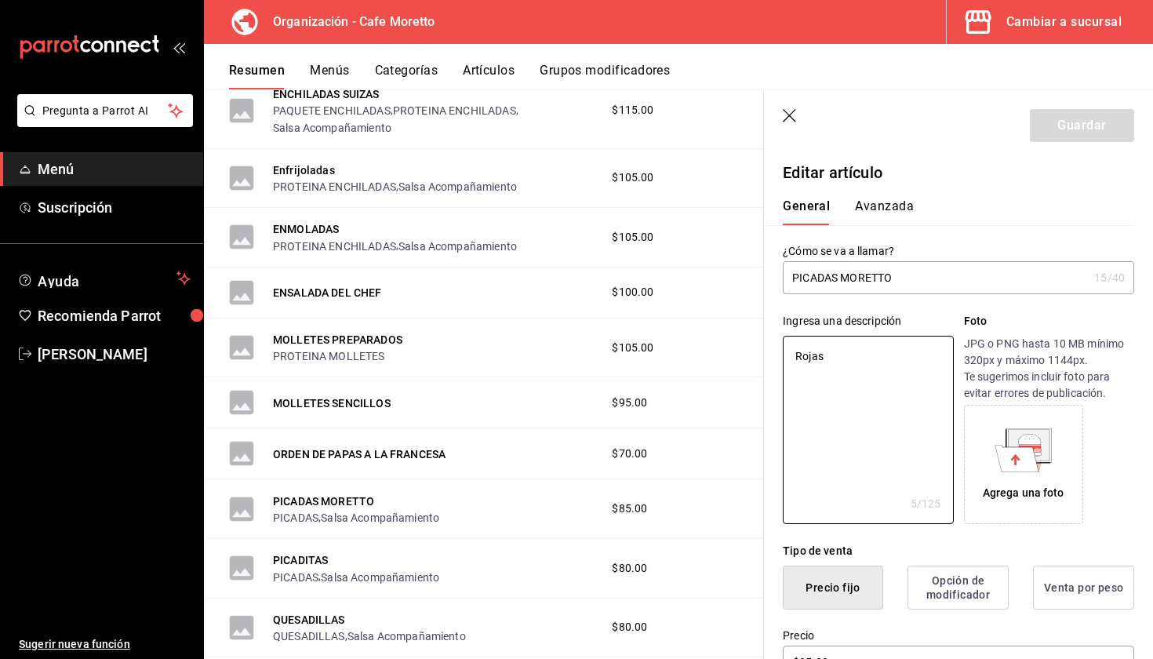
type textarea "[PERSON_NAME],"
type textarea "x"
type textarea "[PERSON_NAME],"
type textarea "x"
type textarea "[PERSON_NAME], v"
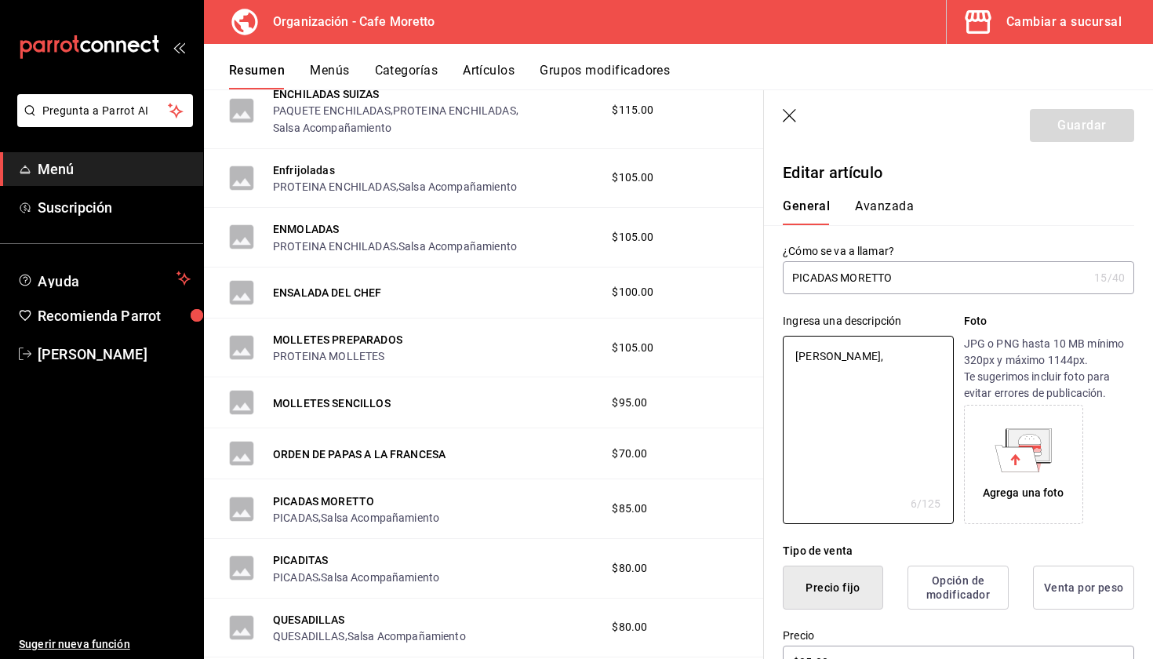
type textarea "x"
type textarea "[PERSON_NAME], ve"
type textarea "x"
type textarea "[PERSON_NAME], ver"
type textarea "x"
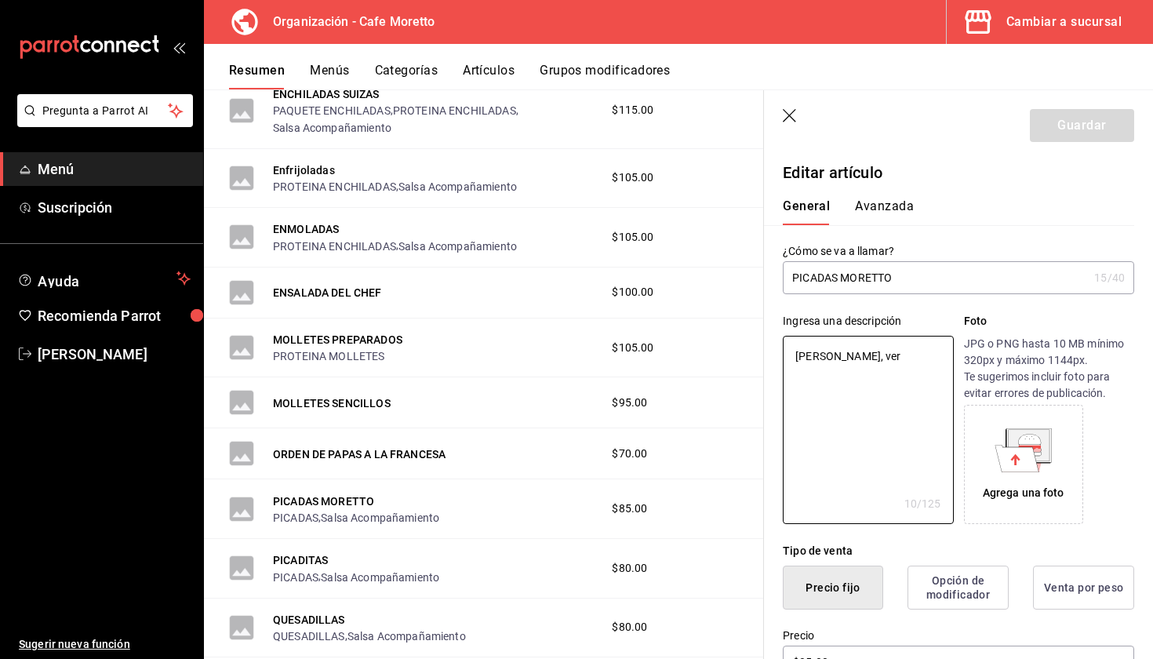
type textarea "[PERSON_NAME], verd"
type textarea "x"
type textarea "Rojas, verde"
type textarea "x"
type textarea "Rojas, verdes"
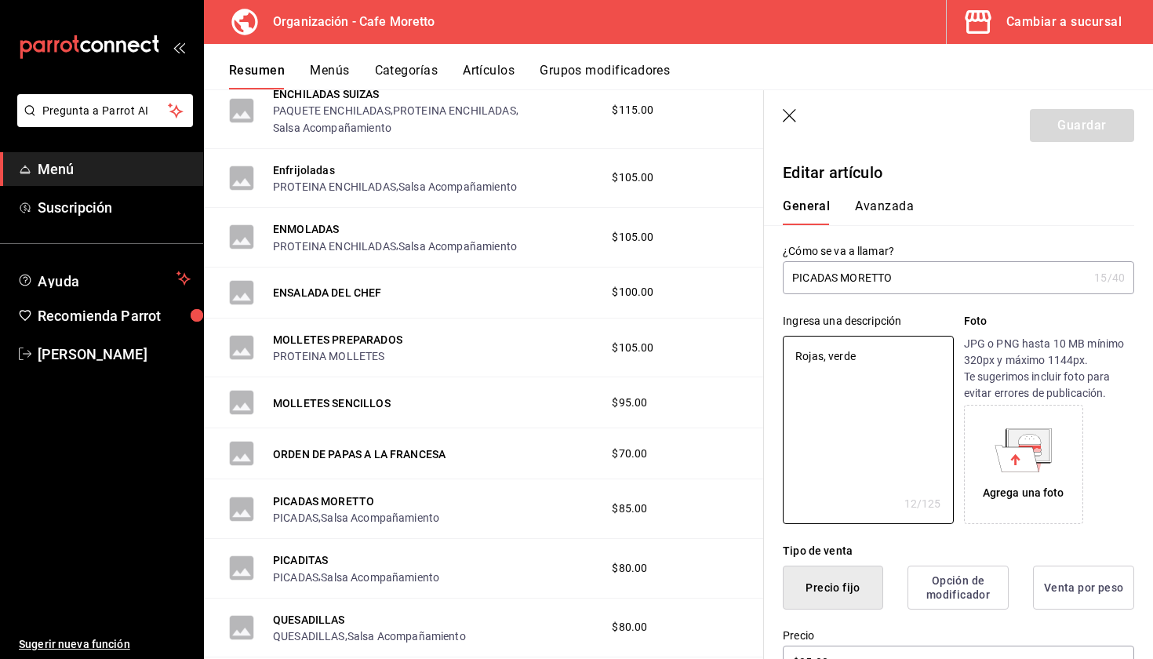
type textarea "x"
type textarea "Rojas, verdes"
type textarea "x"
type textarea "Rojas, verdes o"
type textarea "x"
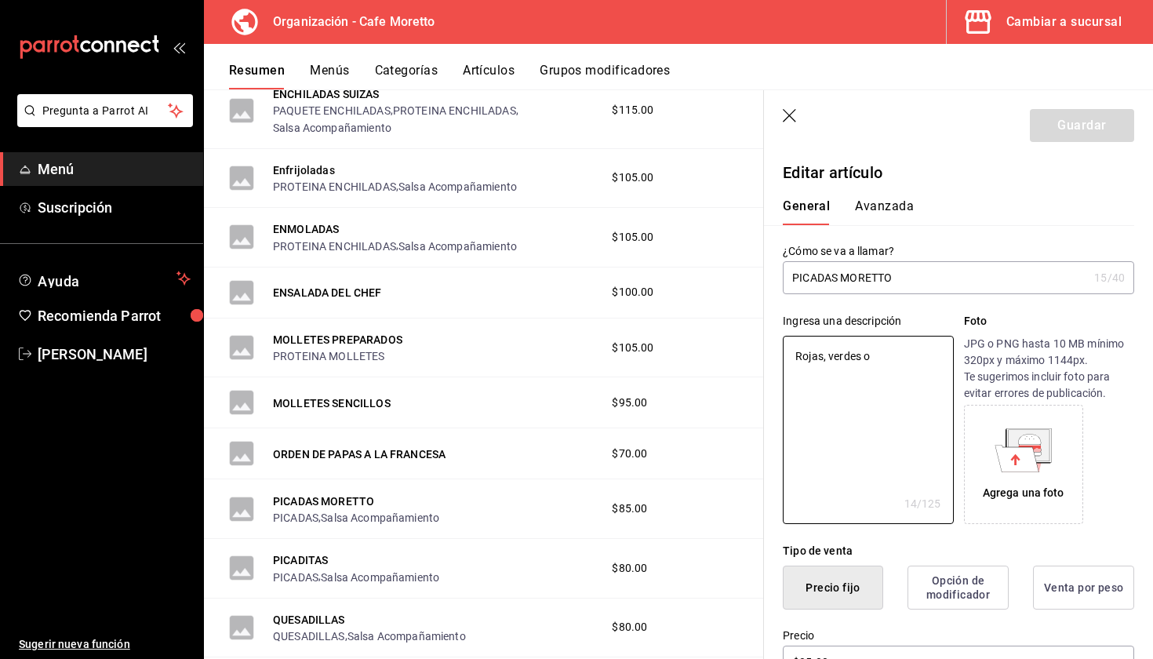
type textarea "Rojas, verdes o"
type textarea "x"
type textarea "Rojas, verdes o s"
type textarea "x"
type textarea "Rojas, verdes o su"
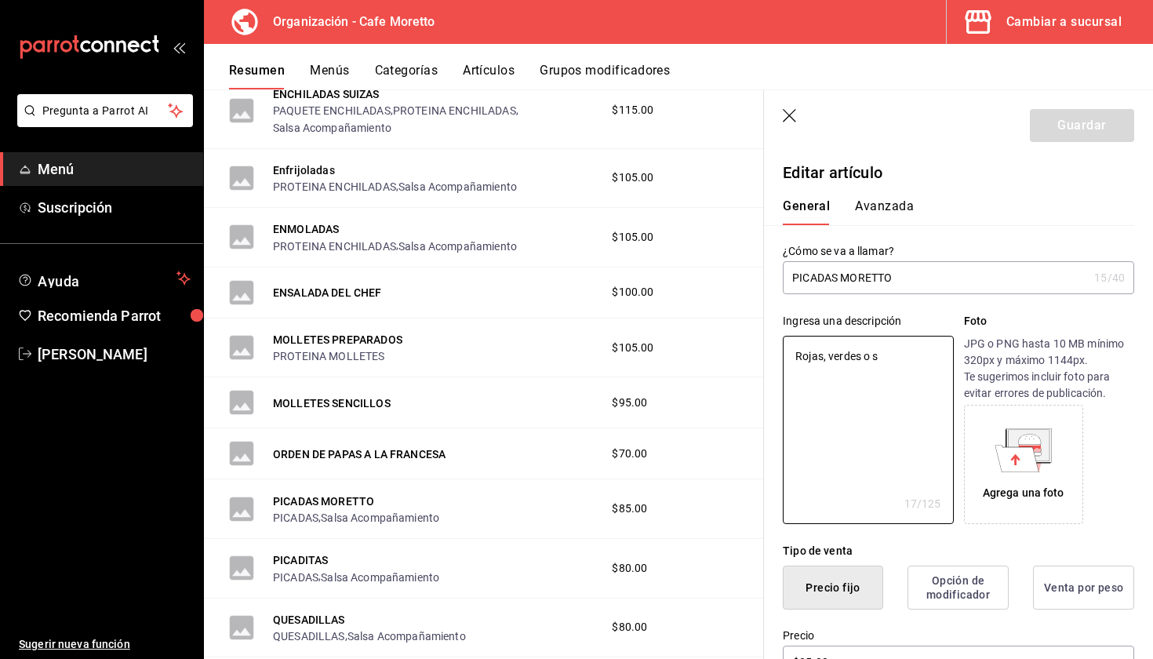
type textarea "x"
type textarea "Rojas, verdes o sur"
type textarea "x"
type textarea "Rojas, verdes o surt"
type textarea "x"
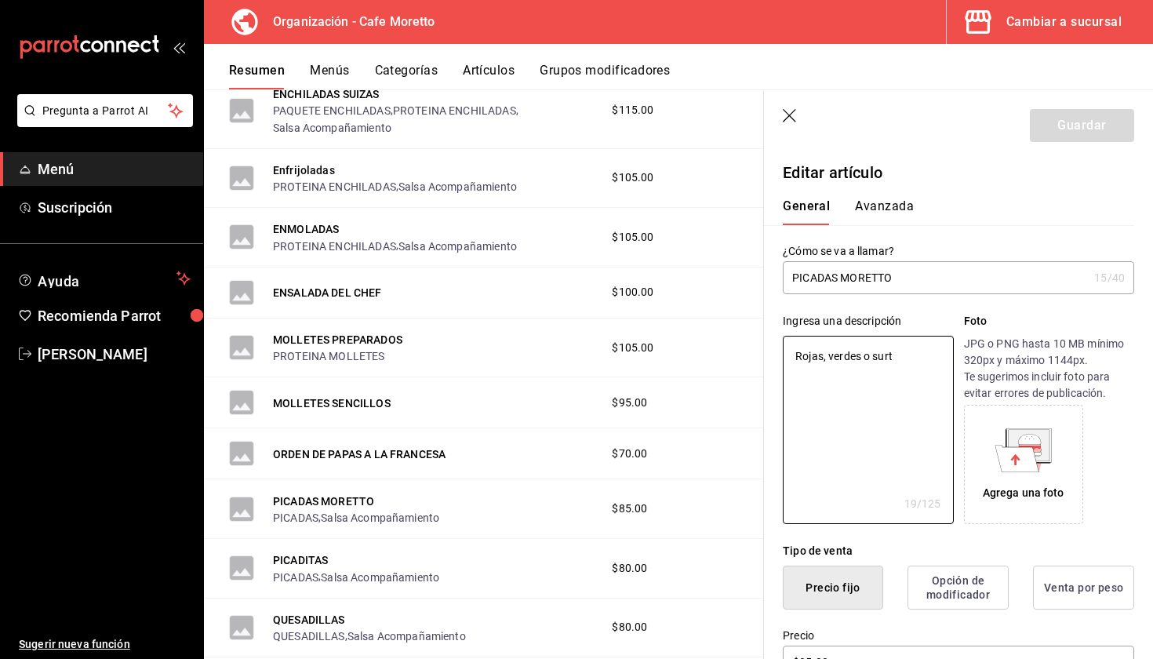
type textarea "Rojas, verdes o surti"
type textarea "x"
type textarea "Rojas, verdes o surtid"
type textarea "x"
type textarea "Rojas, verdes o surtida"
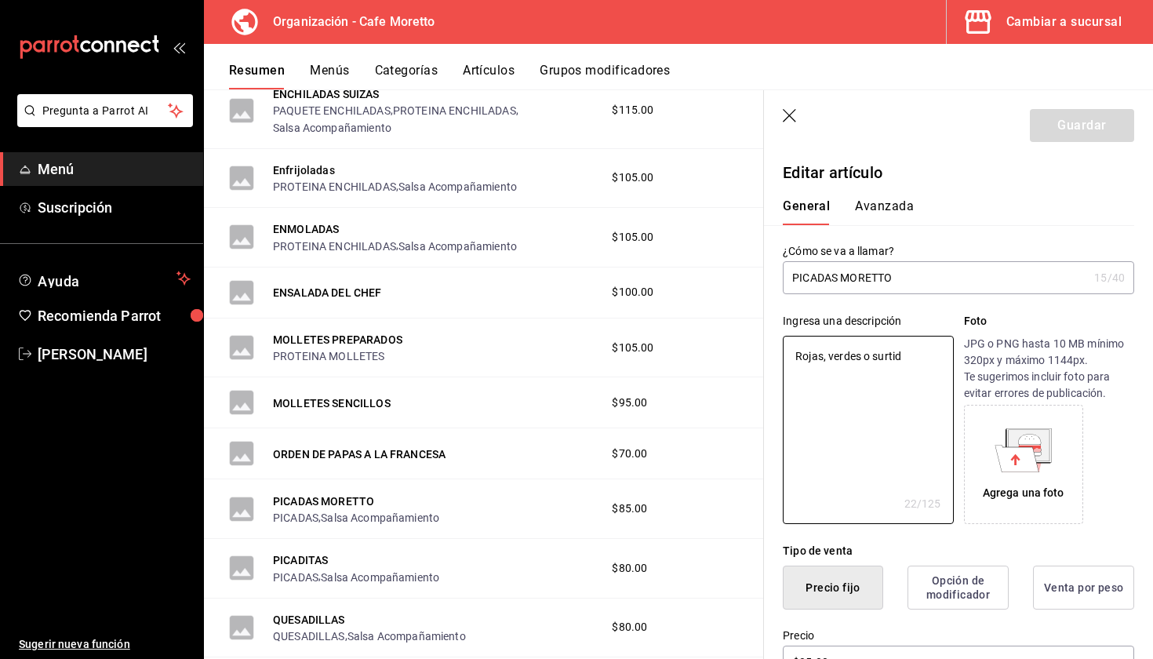
type textarea "x"
type textarea "Rojas, verdes o surtidas"
type textarea "x"
type textarea "Rojas, verdes o surtidas"
type textarea "x"
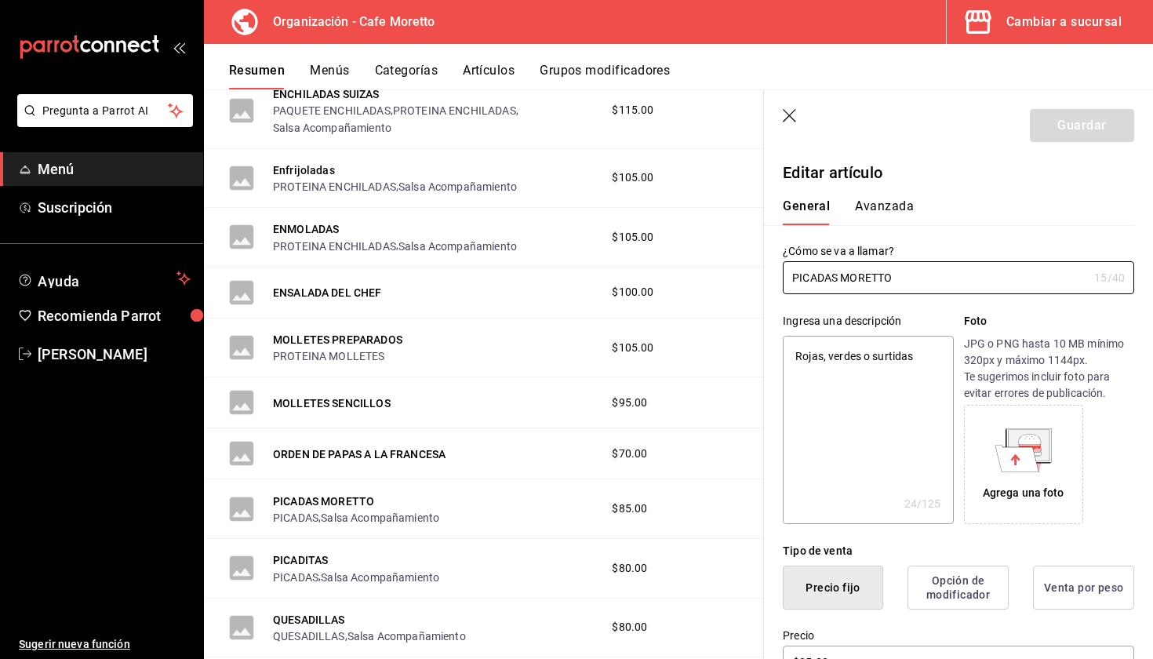
drag, startPoint x: 934, startPoint y: 278, endPoint x: 706, endPoint y: 254, distance: 229.5
click at [706, 254] on main "Resumen organización Agrega y edita los menús, las categorías, artículos y grup…" at bounding box center [678, 373] width 949 height 569
type input "P"
type textarea "x"
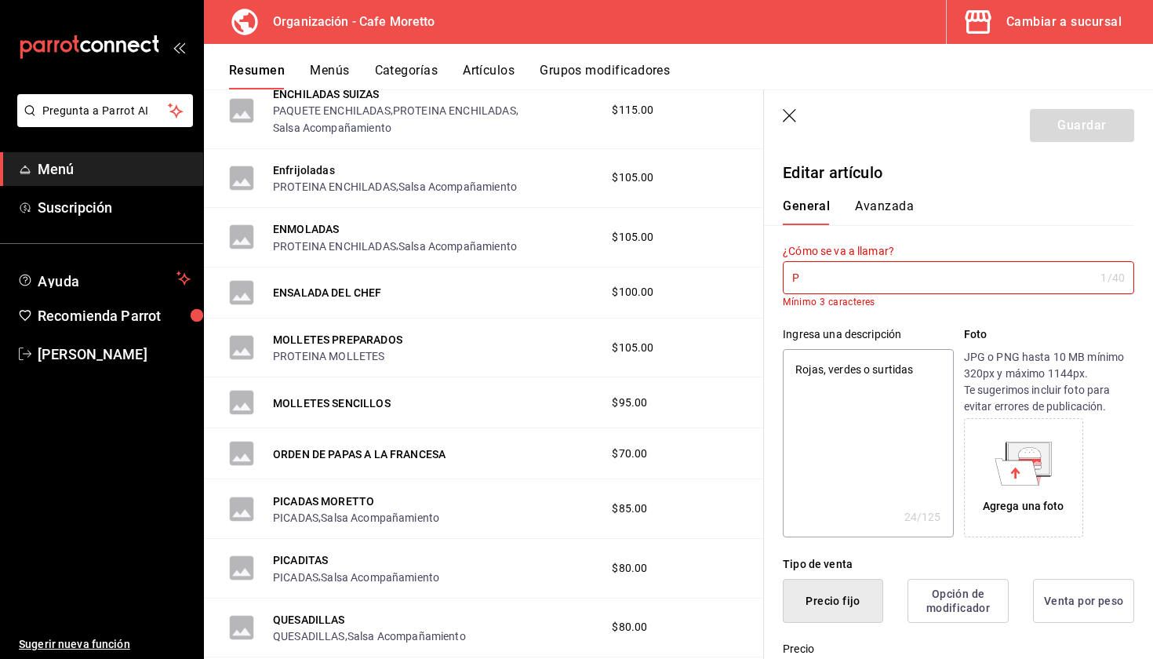
type input "Pi"
type textarea "x"
type input "Pic"
type textarea "x"
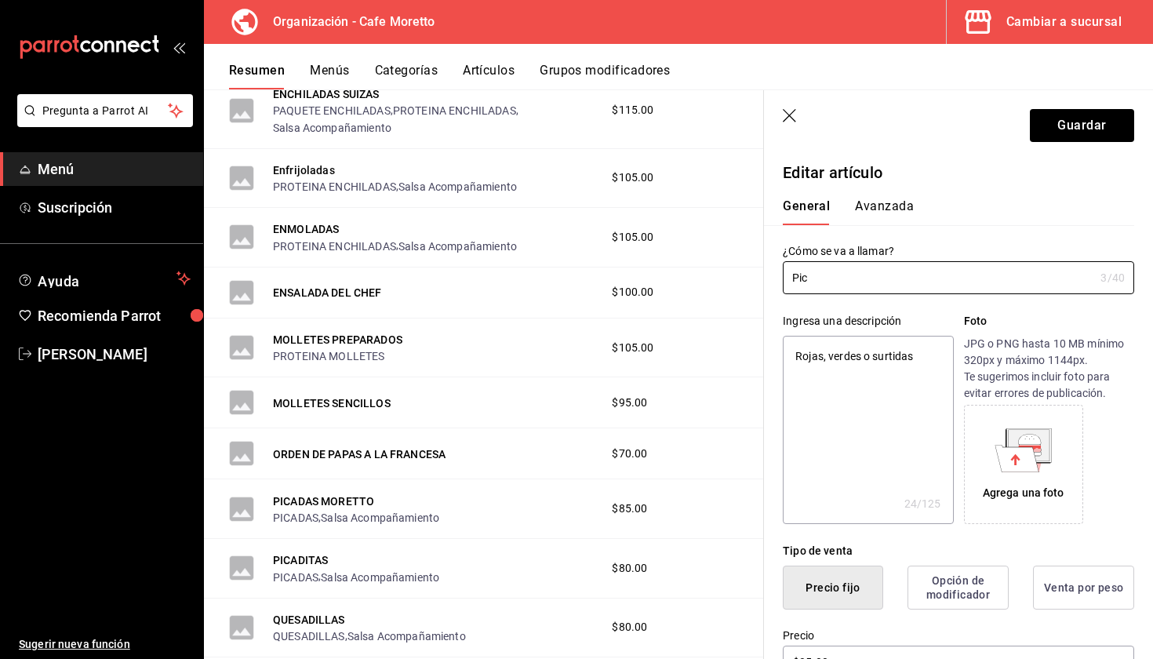
type input "[MEDICAL_DATA]"
type textarea "x"
type input "Picas"
type textarea "x"
type input "Picasa"
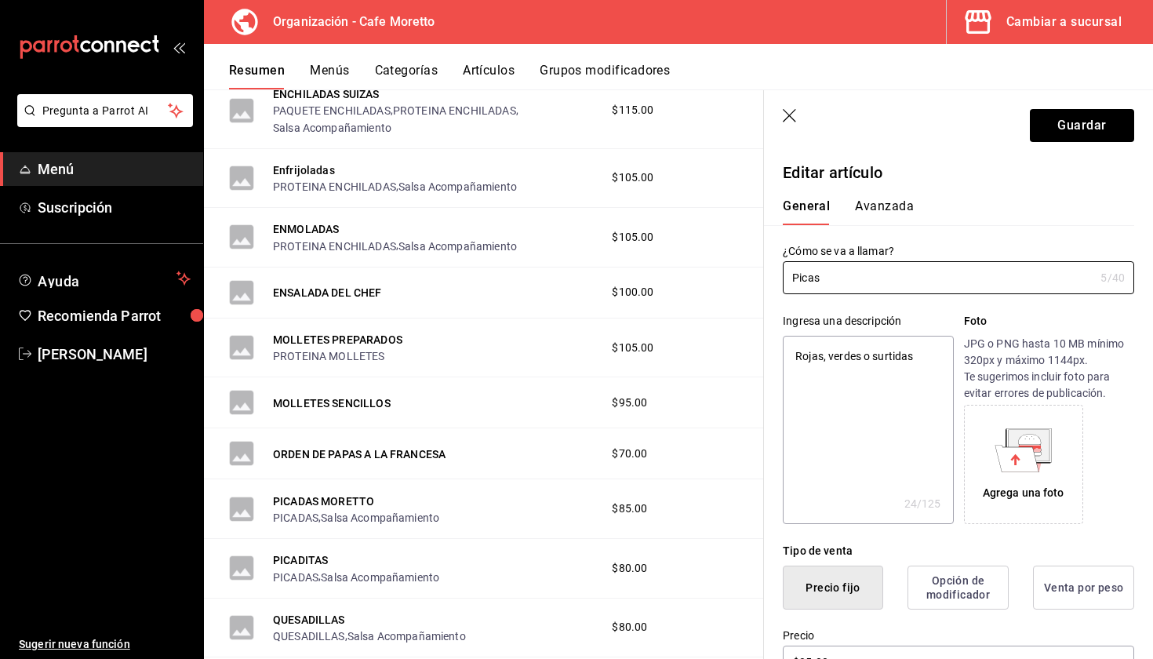
type textarea "x"
type input "Picas"
type textarea "x"
type input "[MEDICAL_DATA]"
type textarea "x"
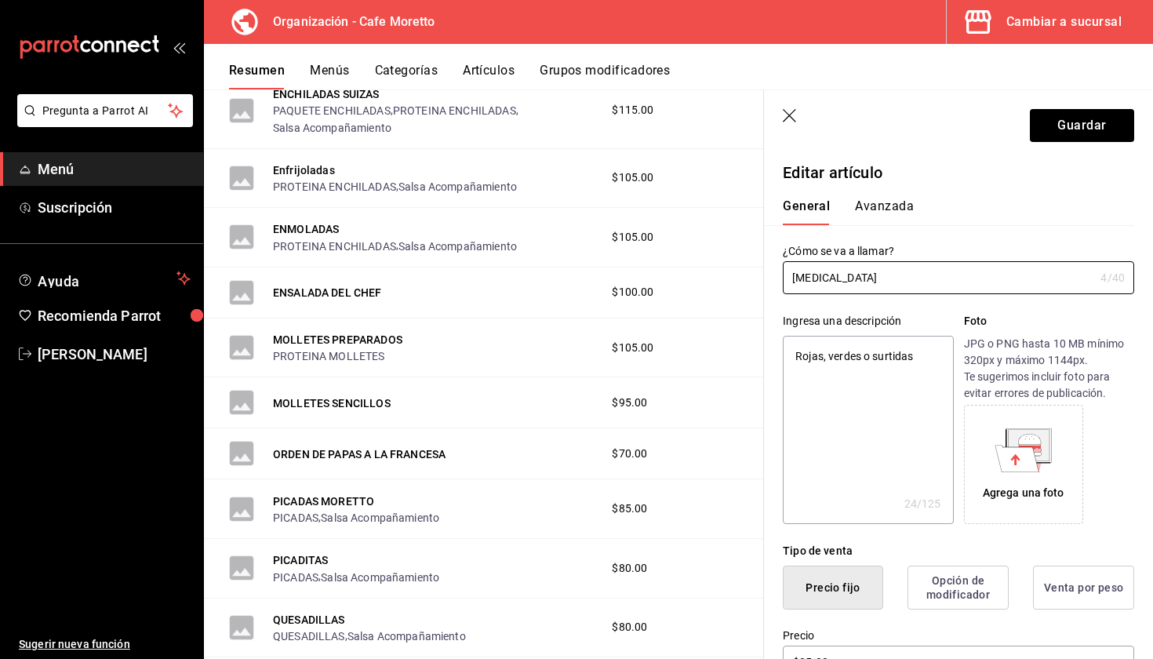
type input "Picad"
type textarea "x"
type input "Picada"
type textarea "x"
type input "Picadas"
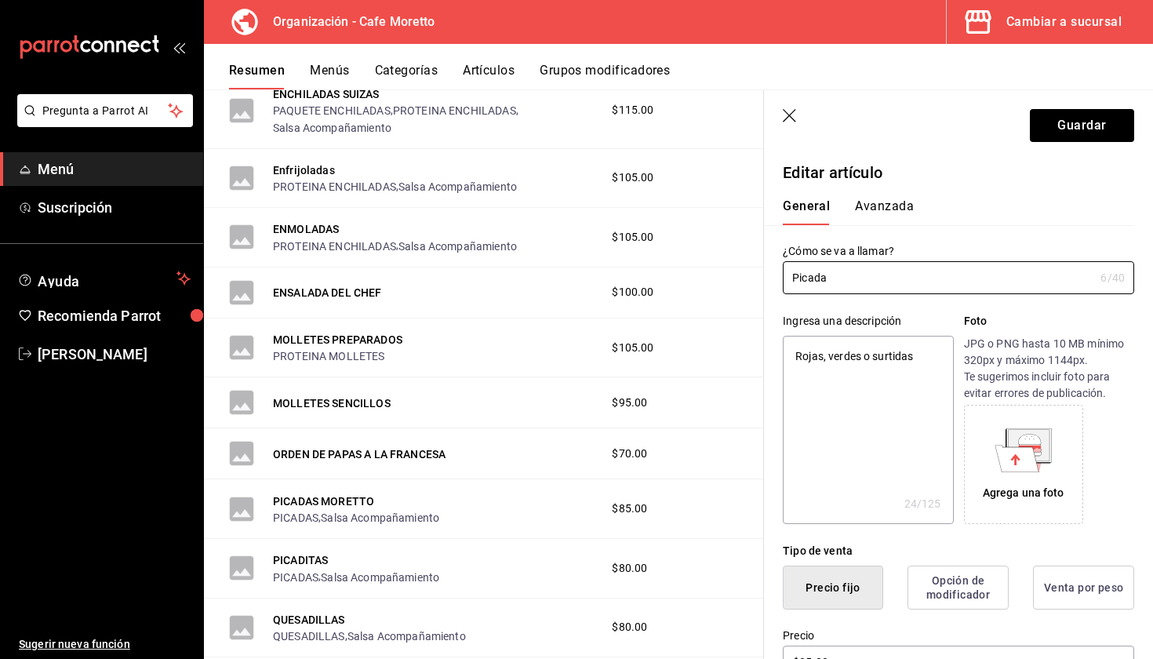
type textarea "x"
type input "Picadas"
type textarea "x"
type input "Picadas m"
type textarea "x"
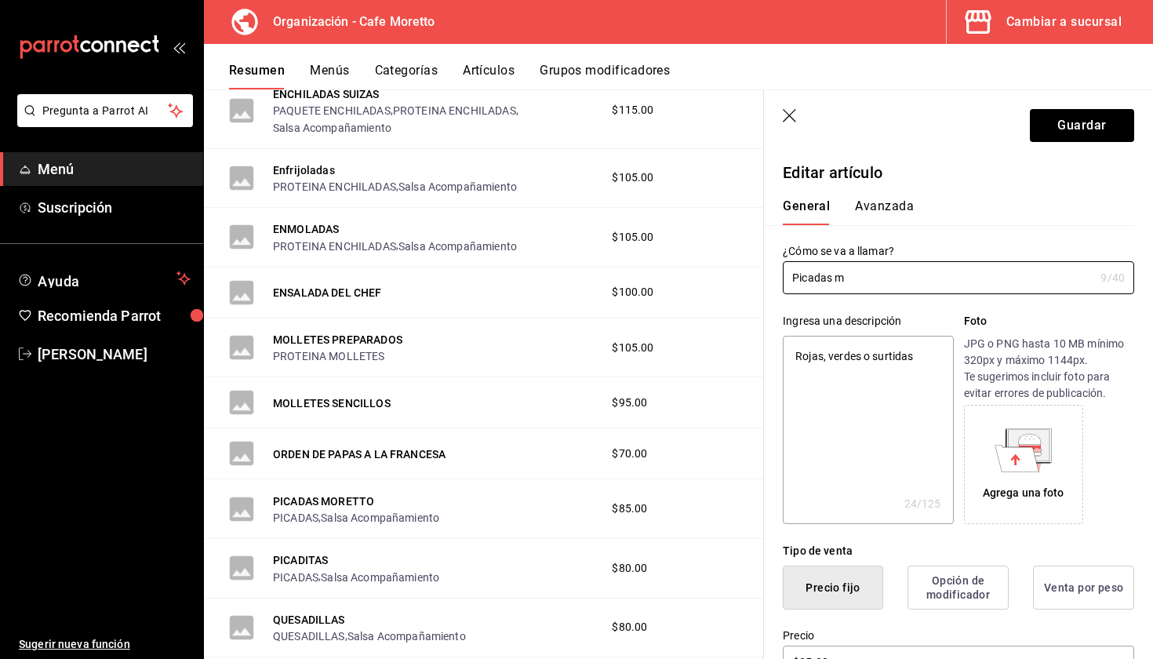
type input "Picadas mo"
type textarea "x"
type input "Picadas mor"
type textarea "x"
type input "Picadas more"
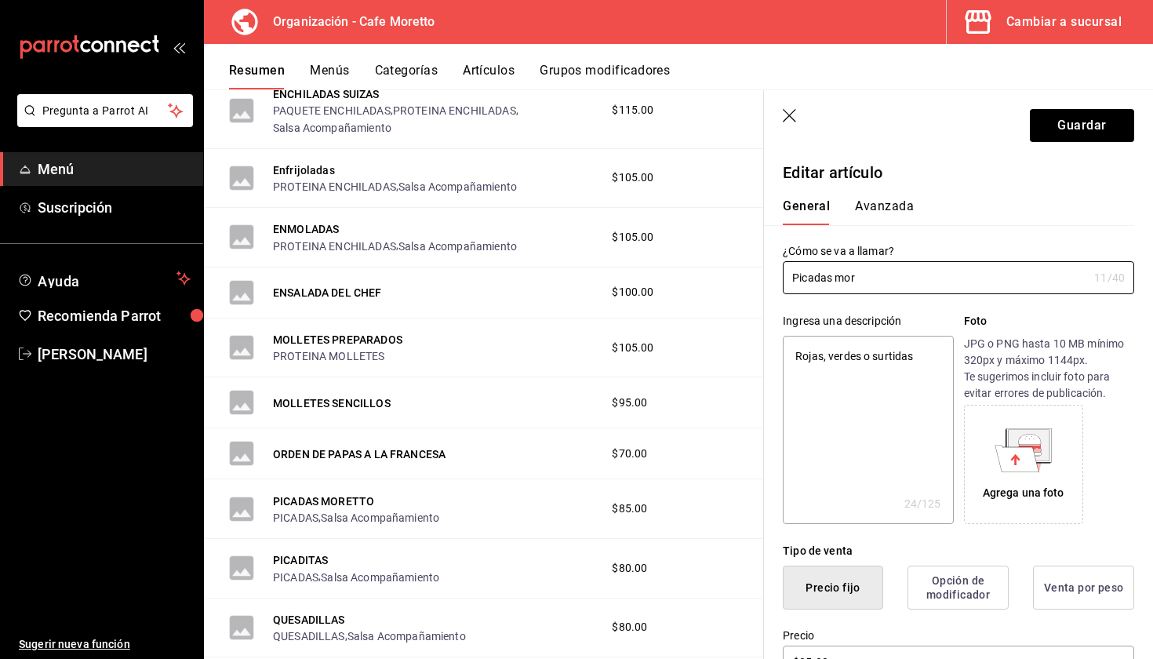
type textarea "x"
type input "Picadas moret"
type textarea "x"
type input "Picadas morett"
type textarea "x"
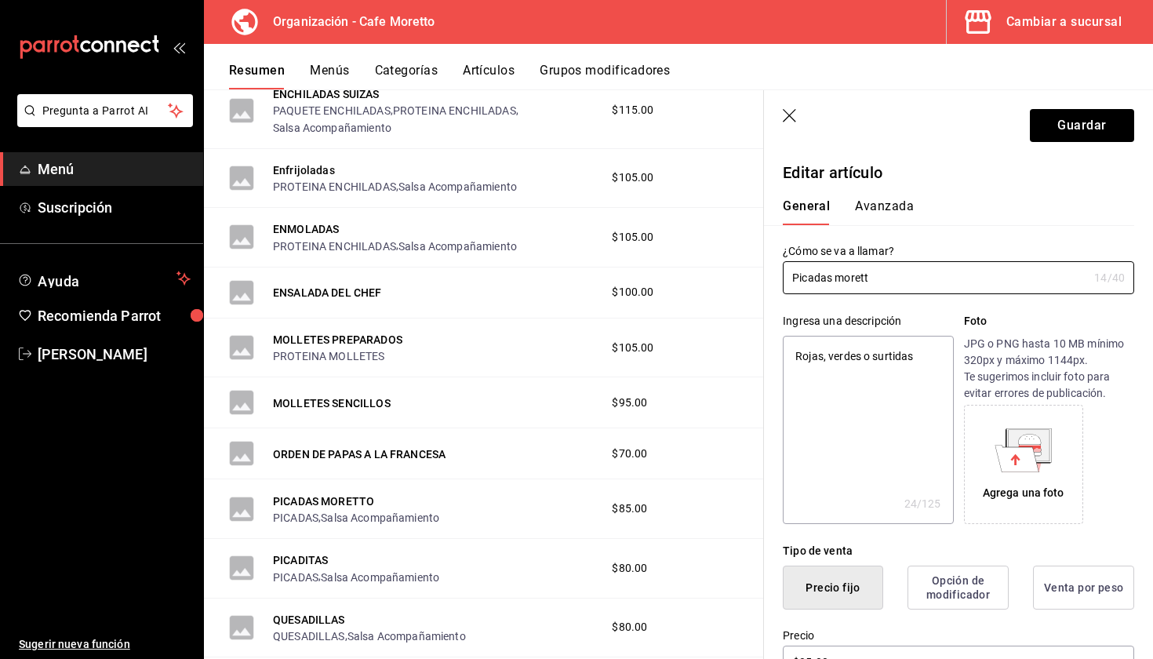
type input "Picadas morettp"
type textarea "x"
type input "Picadas morettpo"
type textarea "x"
type input "Picadas morettp"
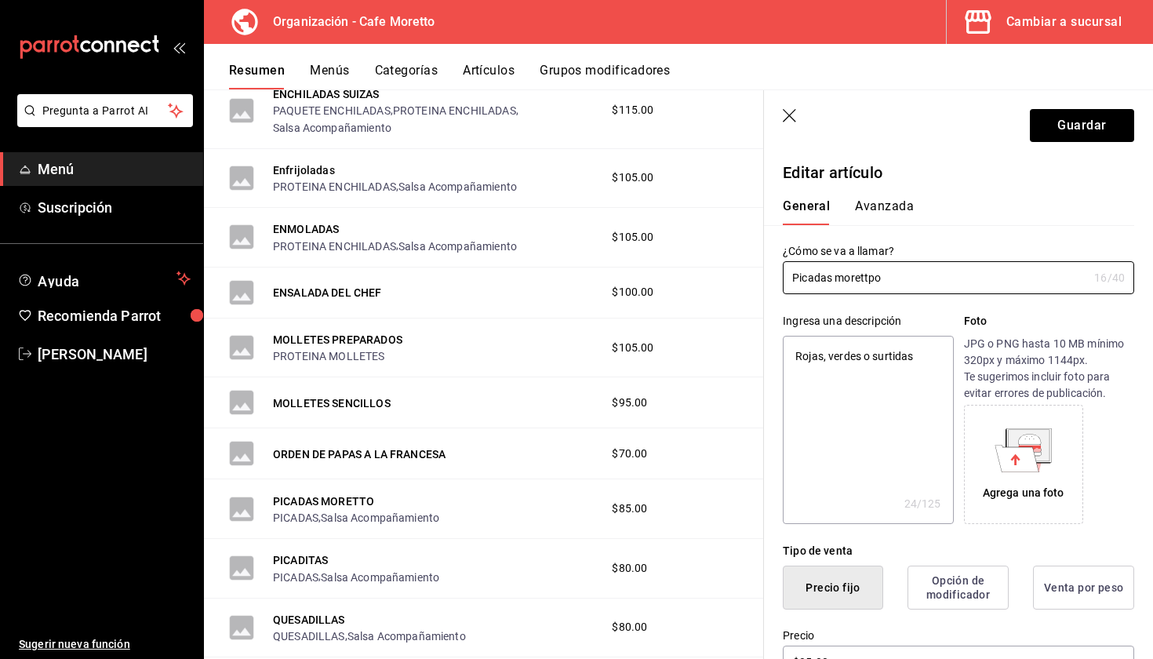
type textarea "x"
type input "Picadas morett"
type textarea "x"
type input "Picadas moretto"
type textarea "x"
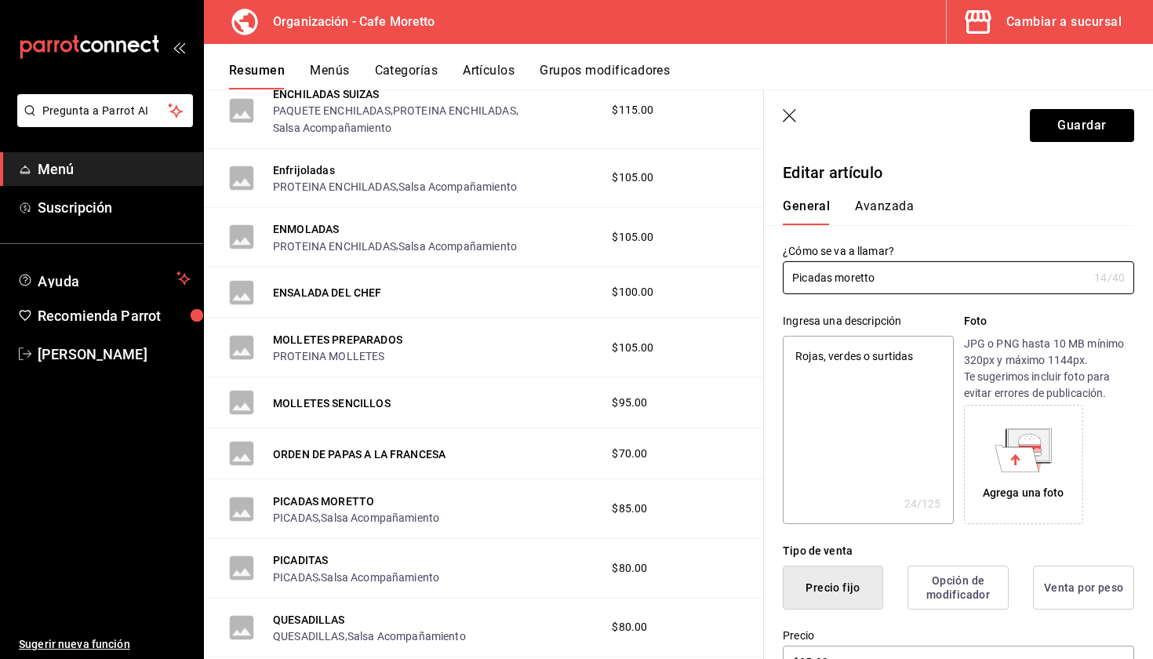
type input "Picadas moretto"
type textarea "x"
click at [847, 278] on input "Picadas moretto" at bounding box center [935, 277] width 305 height 31
type input "Picadas oretto"
type textarea "x"
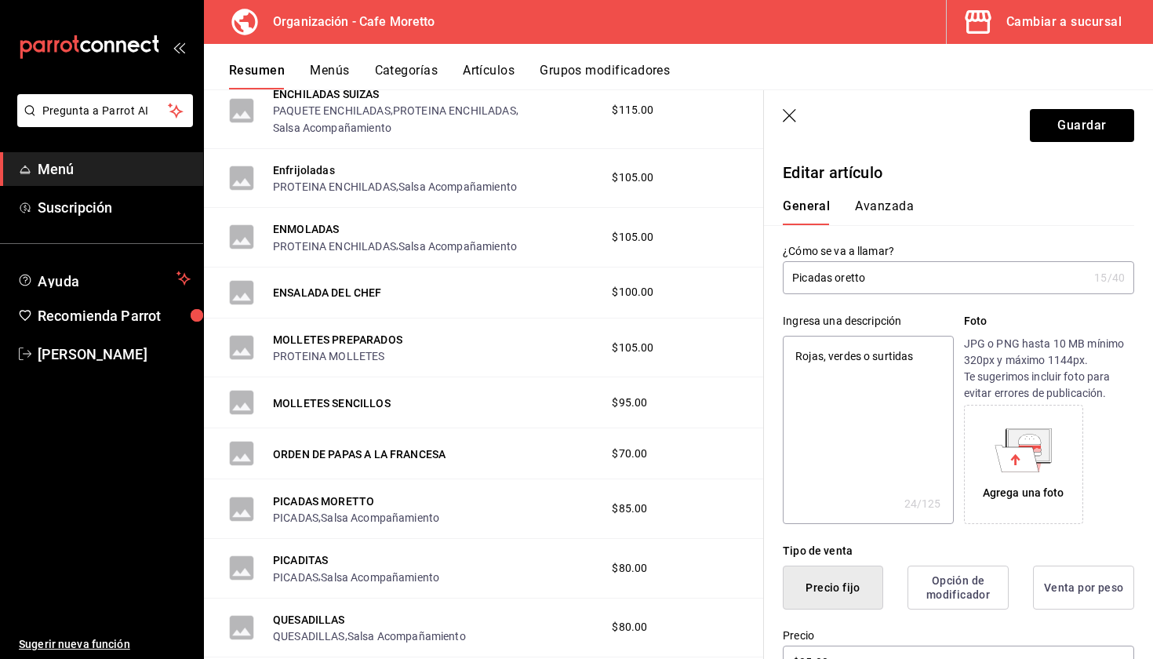
type input "Picadas Moretto"
type textarea "x"
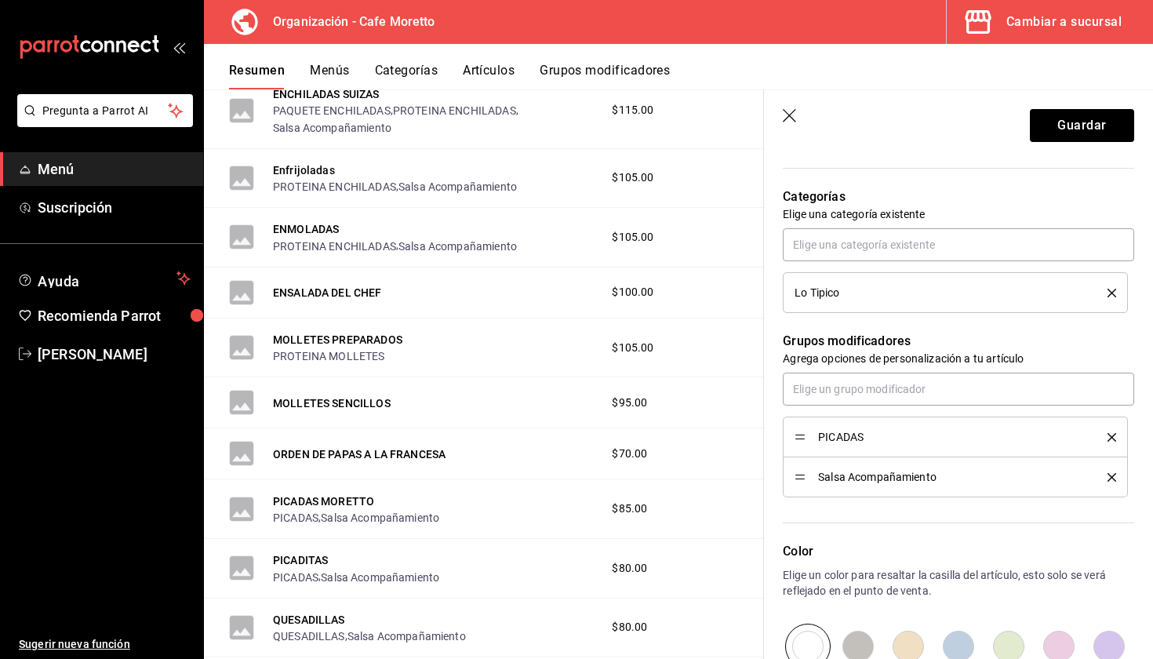
scroll to position [462, 0]
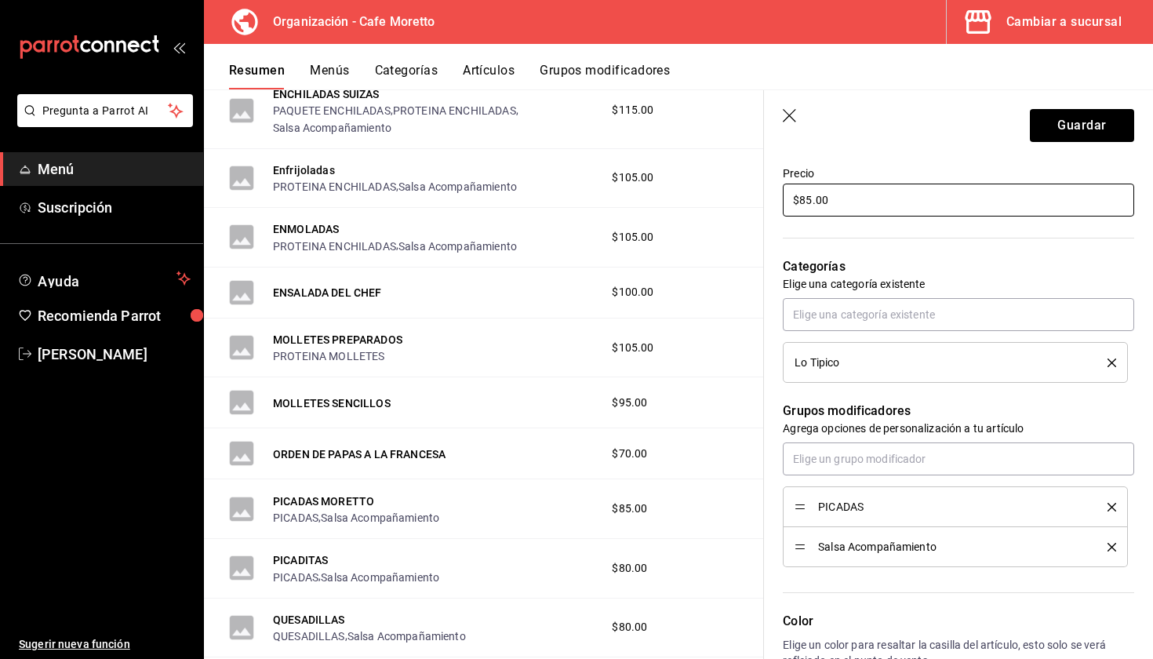
type input "Picadas Moretto"
drag, startPoint x: 840, startPoint y: 198, endPoint x: 646, endPoint y: 179, distance: 194.7
click at [652, 184] on main "Resumen organización Agrega y edita los menús, las categorías, artículos y grup…" at bounding box center [678, 373] width 949 height 569
type textarea "x"
type input "$9.00"
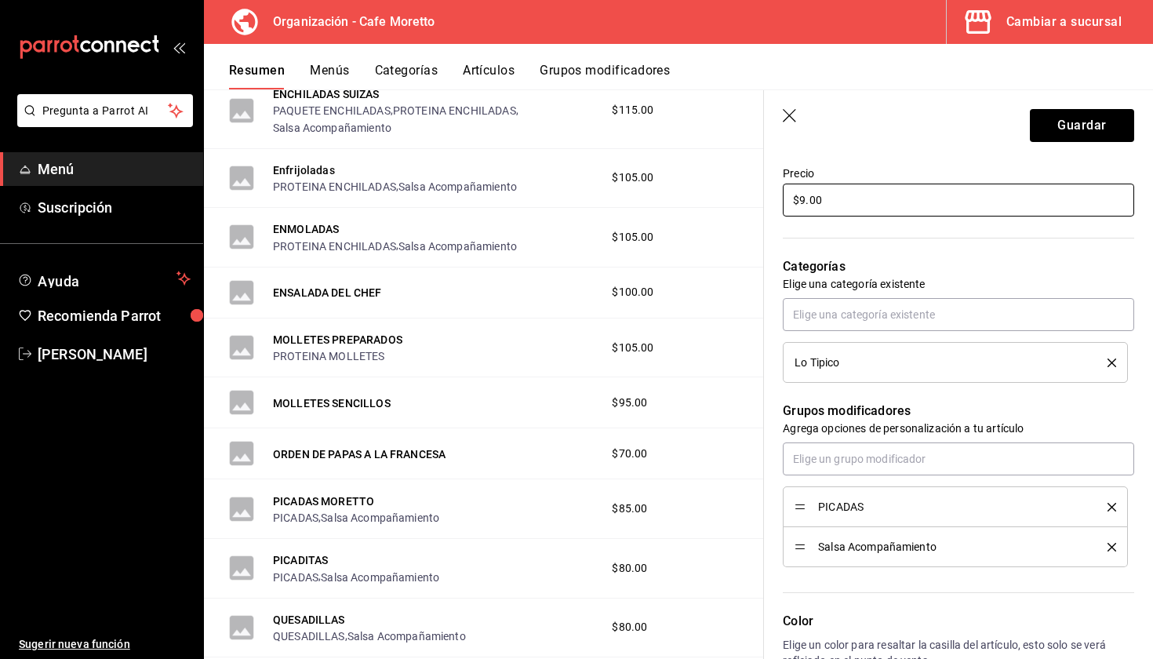
type textarea "x"
type input "$90.00"
click at [1071, 124] on button "Guardar" at bounding box center [1082, 125] width 104 height 33
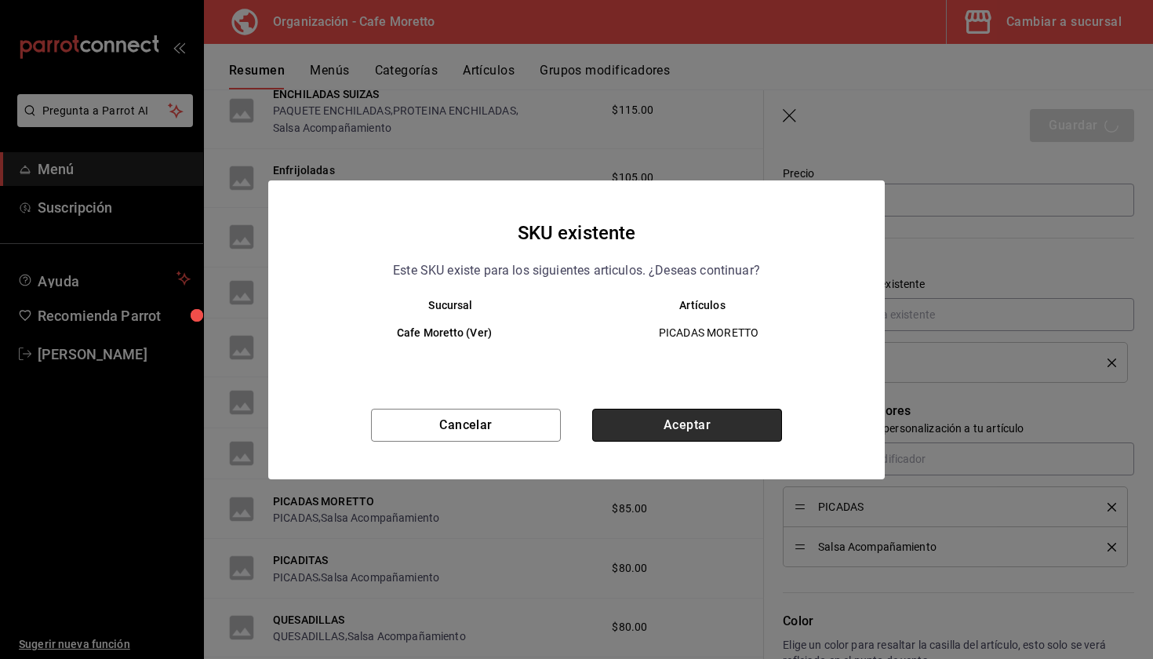
click at [709, 413] on button "Aceptar" at bounding box center [687, 425] width 190 height 33
type textarea "x"
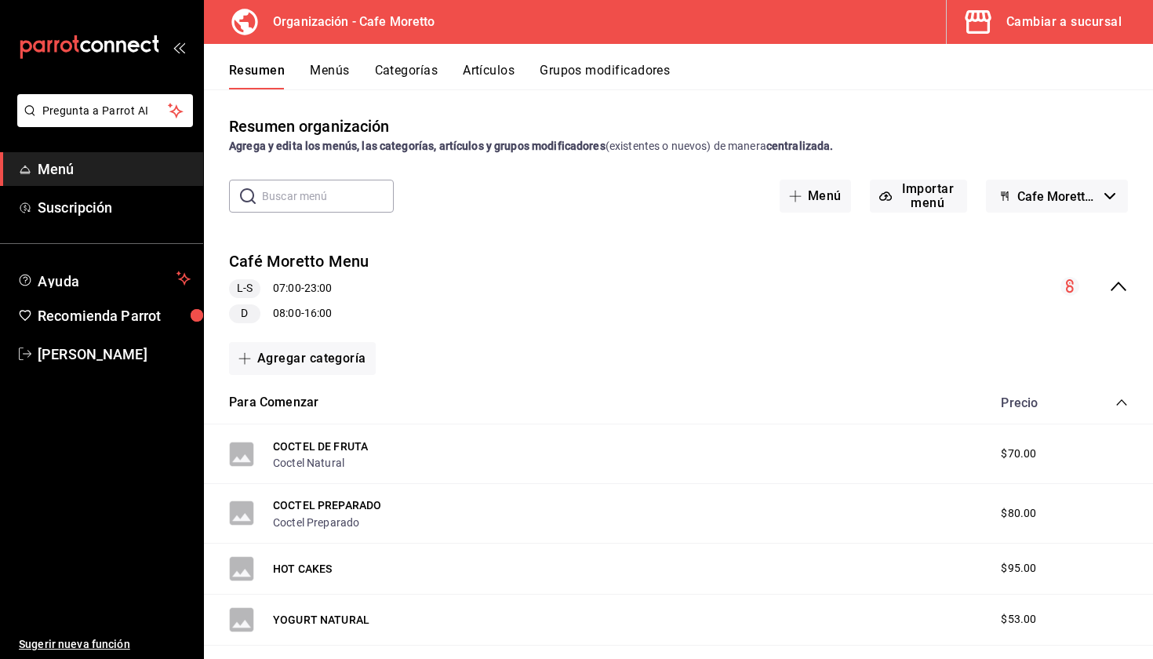
click at [327, 64] on button "Menús" at bounding box center [329, 76] width 39 height 27
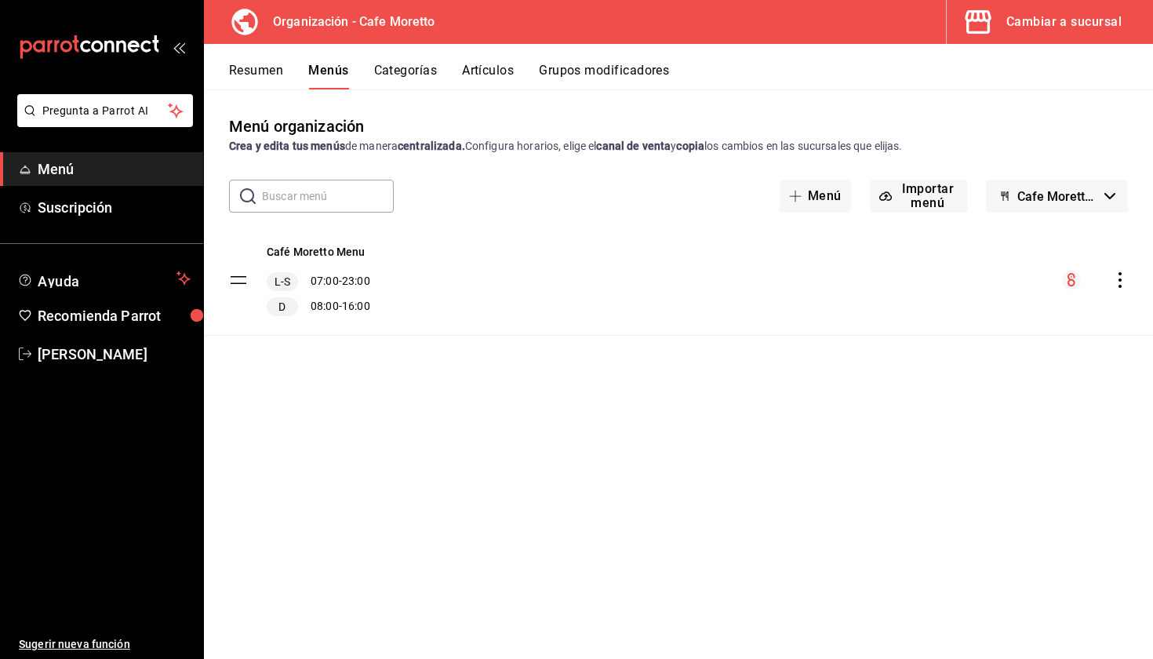
click at [1118, 278] on icon "actions" at bounding box center [1120, 280] width 16 height 16
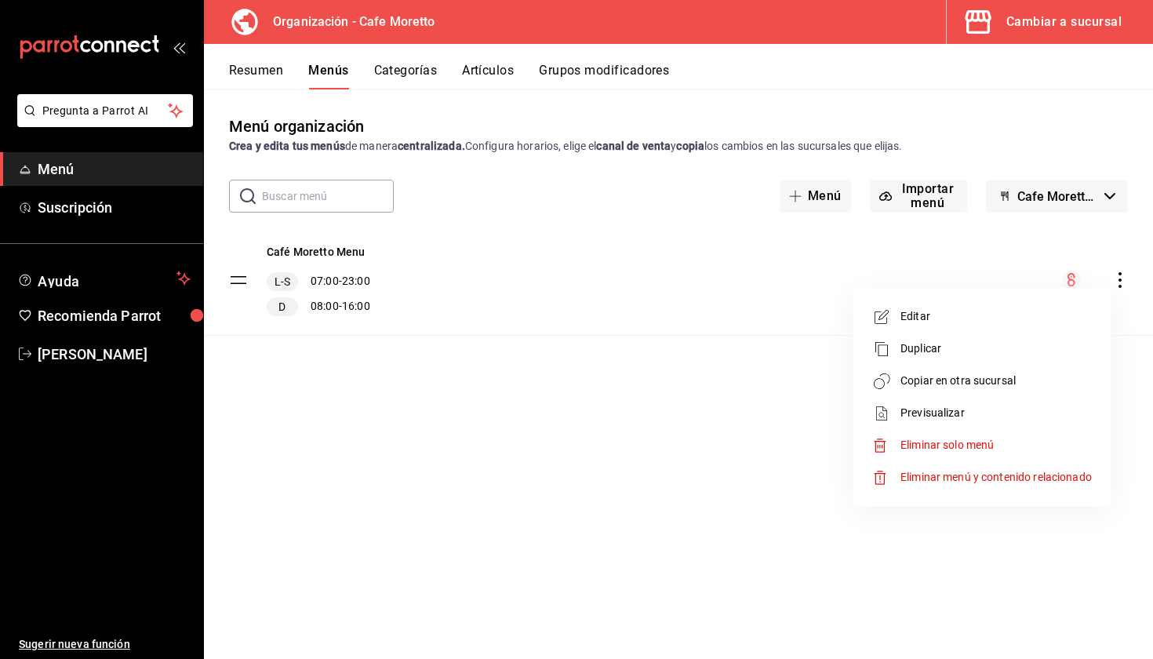
click at [916, 383] on span "Copiar en otra sucursal" at bounding box center [995, 381] width 191 height 16
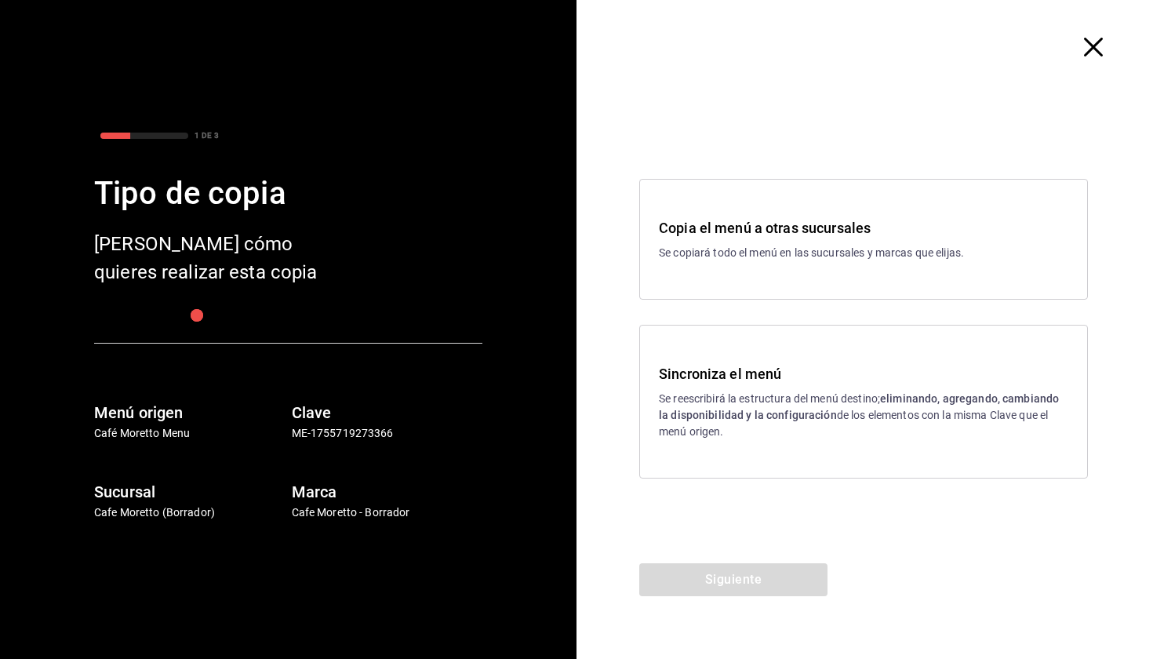
click at [765, 366] on h3 "Sincroniza el menú" at bounding box center [863, 373] width 409 height 21
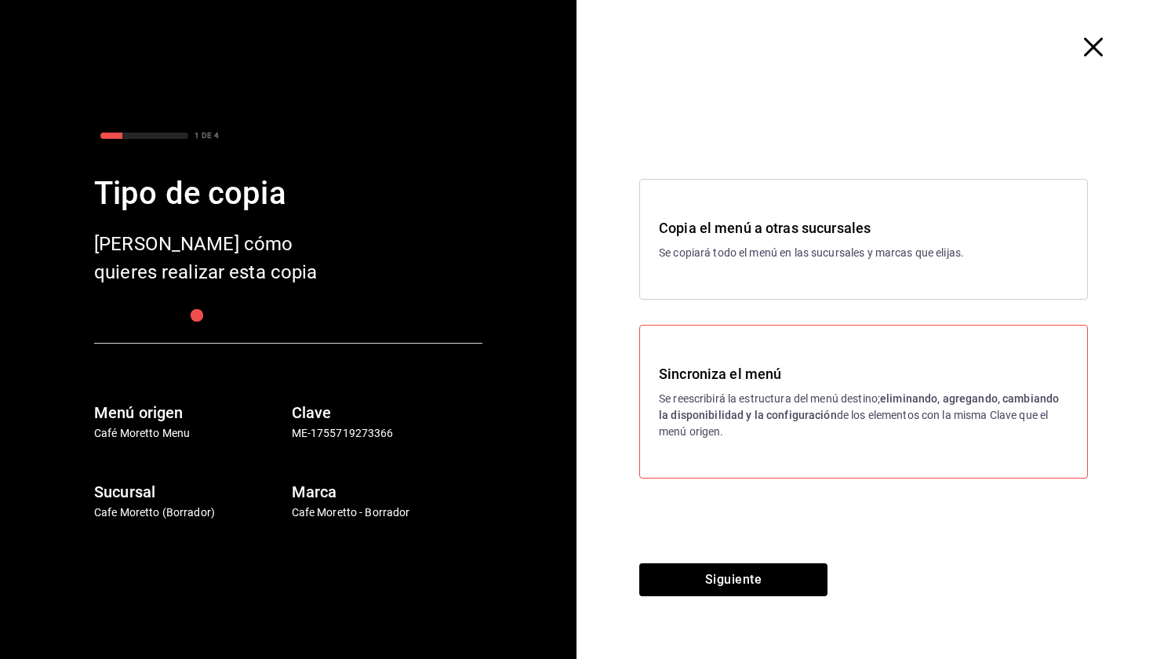
click at [740, 553] on div "Copia el menú a otras sucursales Se copiará todo el menú en las sucursales y ma…" at bounding box center [864, 328] width 576 height 469
click at [740, 567] on button "Siguiente" at bounding box center [733, 579] width 188 height 33
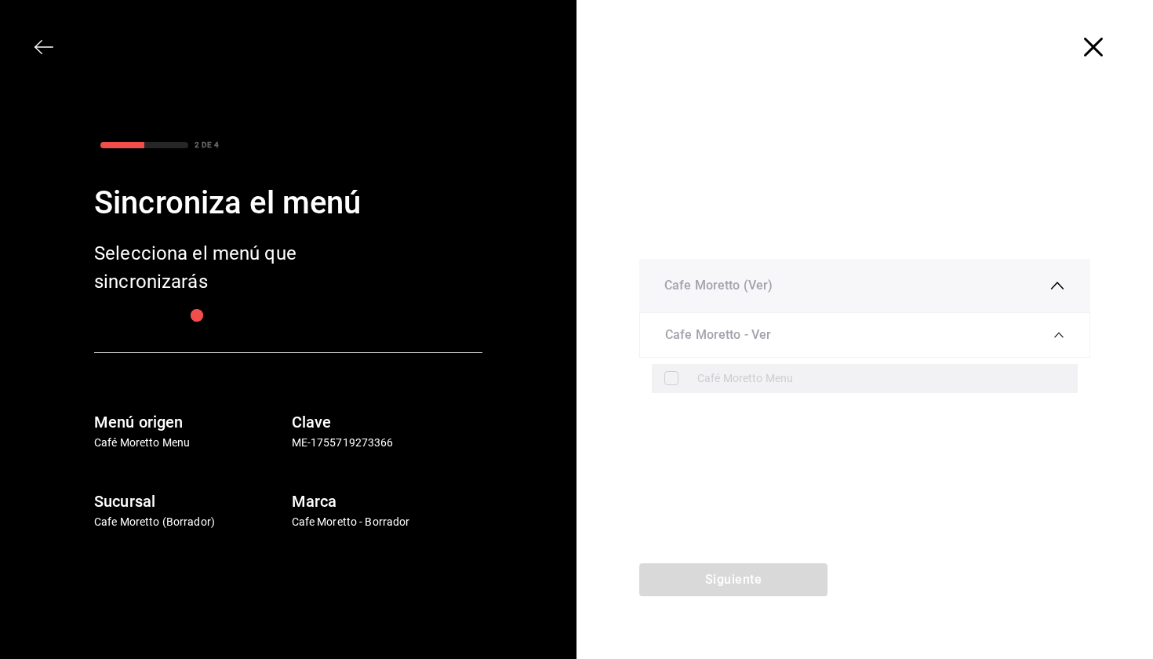
click at [779, 380] on div "Café Moretto Menu" at bounding box center [881, 378] width 368 height 16
click at [667, 374] on label at bounding box center [674, 378] width 20 height 14
click at [754, 573] on div "Siguiente" at bounding box center [733, 611] width 314 height 96
click at [43, 42] on icon "button" at bounding box center [44, 47] width 19 height 19
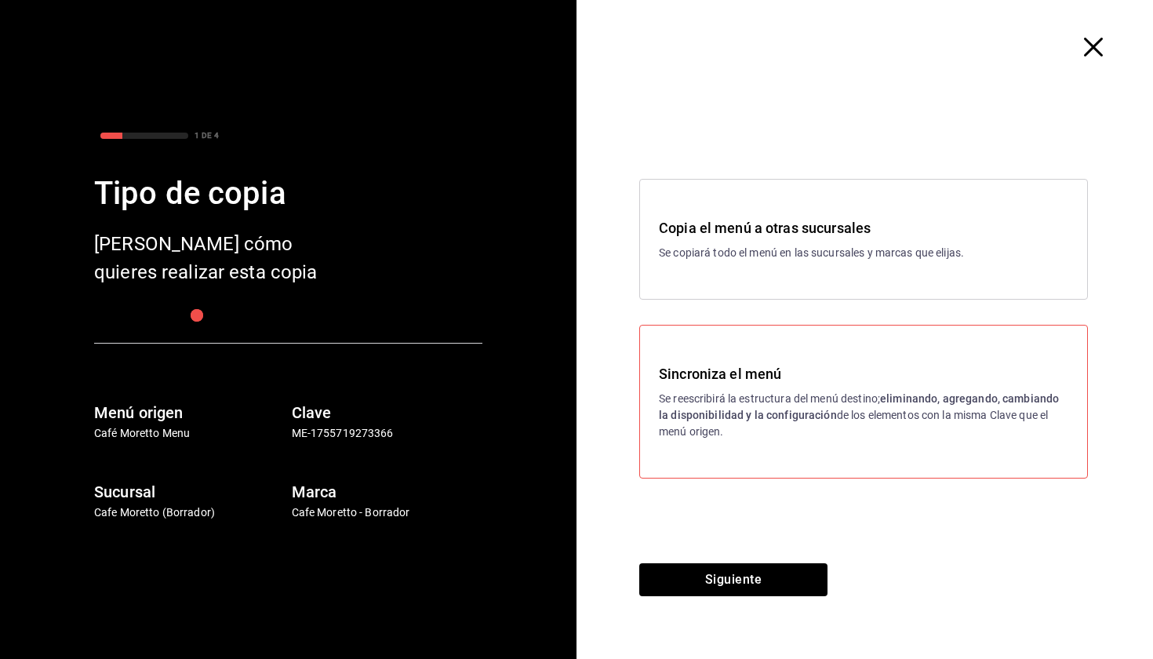
click at [775, 365] on h3 "Sincroniza el menú" at bounding box center [863, 373] width 409 height 21
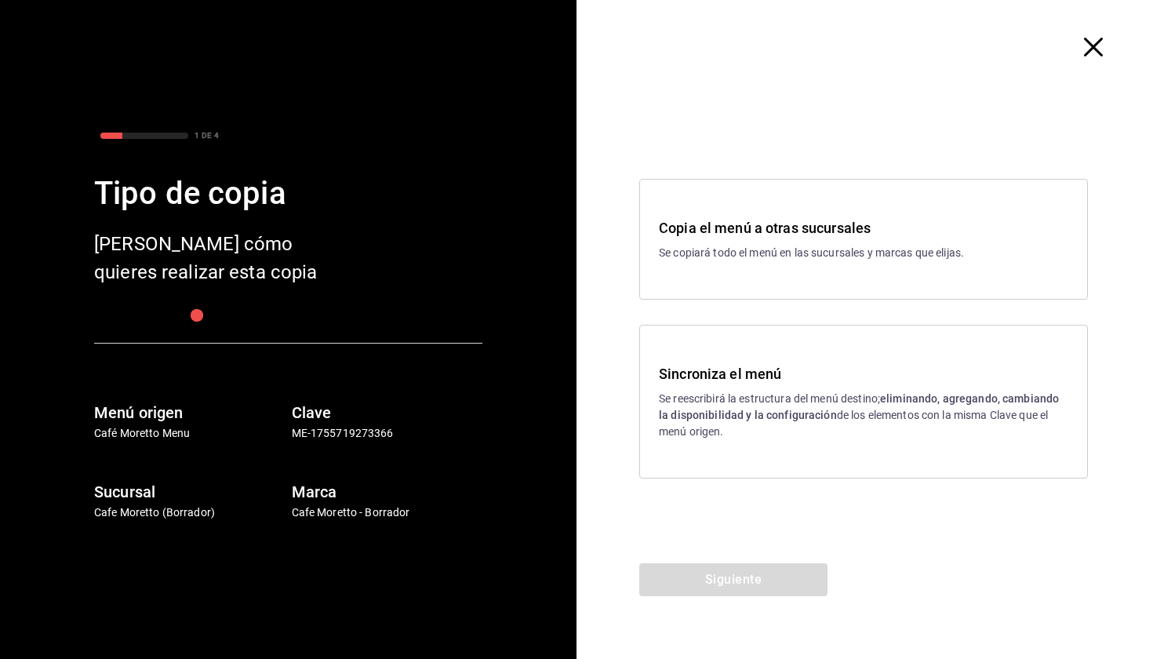
click at [748, 419] on strong "eliminando, agregando, cambiando la disponibilidad y la configuración" at bounding box center [859, 406] width 400 height 29
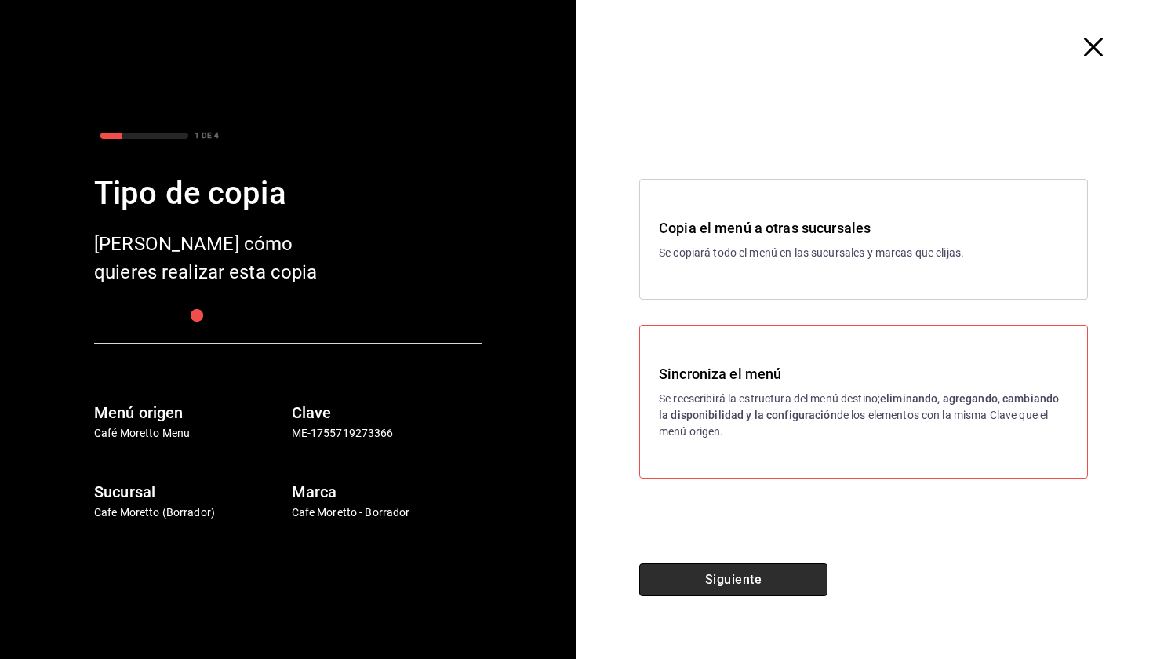
click at [737, 575] on button "Siguiente" at bounding box center [733, 579] width 188 height 33
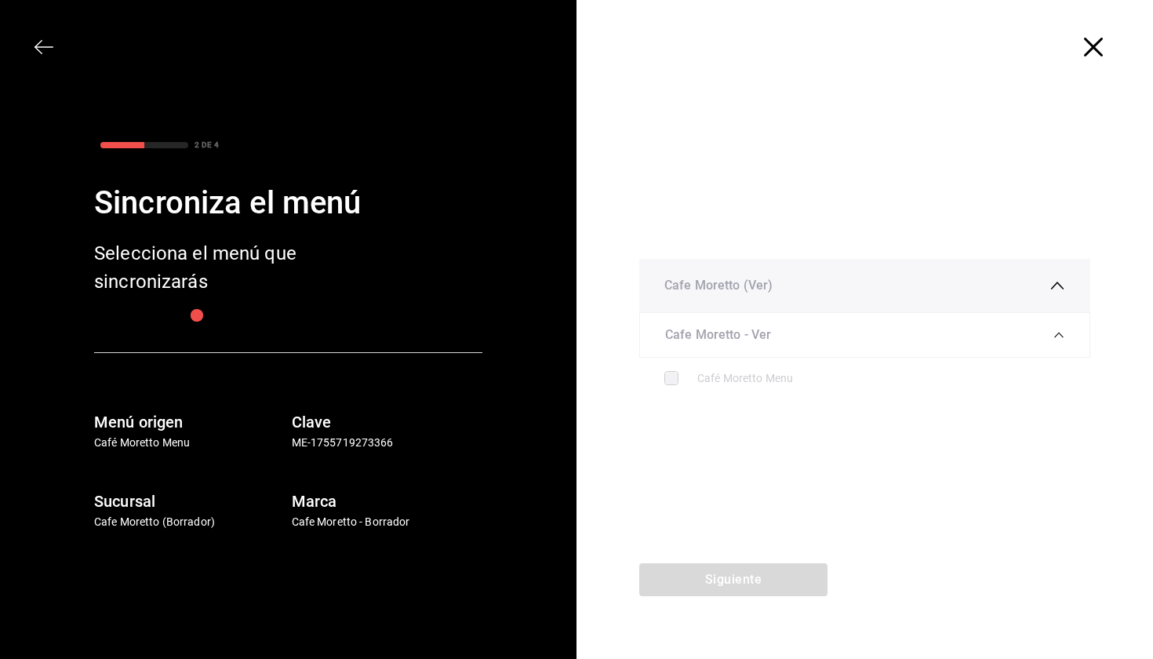
click at [1091, 49] on icon "button" at bounding box center [1093, 47] width 19 height 19
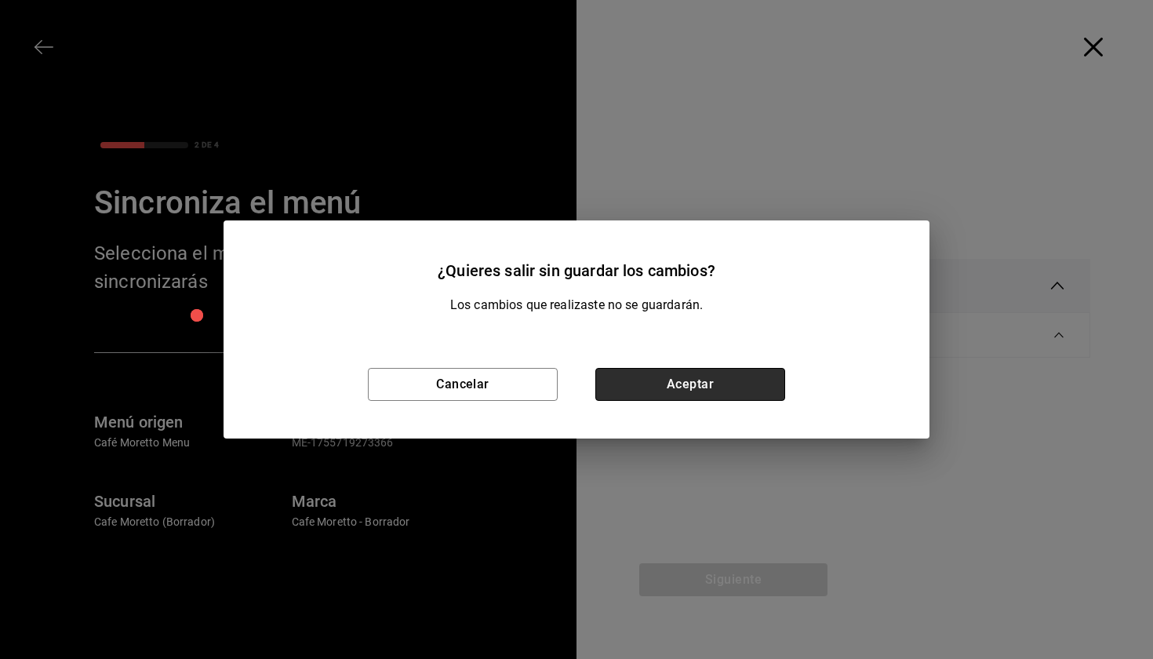
click at [647, 380] on button "Aceptar" at bounding box center [690, 384] width 190 height 33
